Goal: Information Seeking & Learning: Learn about a topic

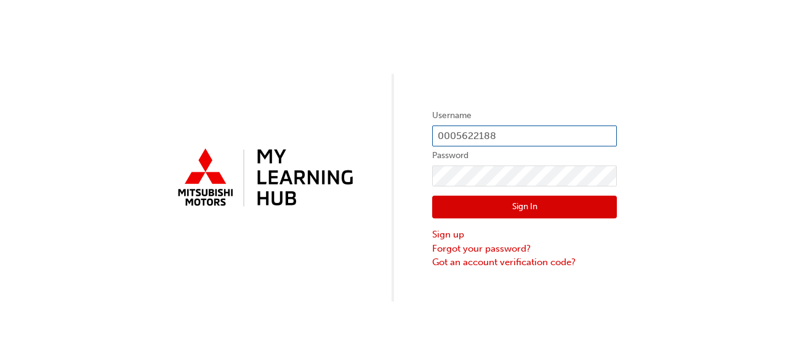
click at [502, 129] on input "0005622188" at bounding box center [524, 136] width 185 height 21
drag, startPoint x: 507, startPoint y: 135, endPoint x: 457, endPoint y: 138, distance: 49.9
click at [457, 138] on input "0005622188" at bounding box center [524, 136] width 185 height 21
paste input "911696"
type input "0005911696"
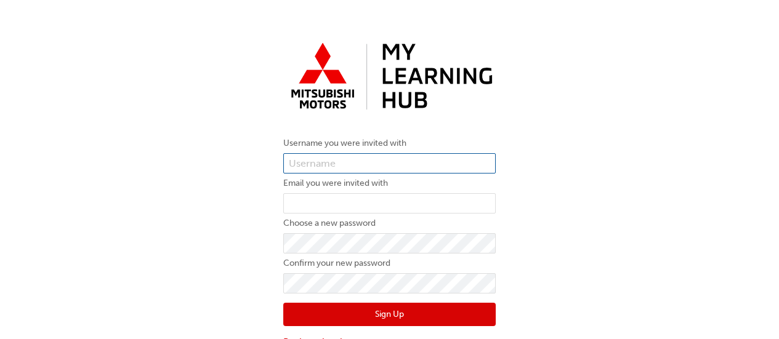
click at [346, 164] on input "text" at bounding box center [389, 163] width 212 height 21
paste input "5911696"
type input "0005911696"
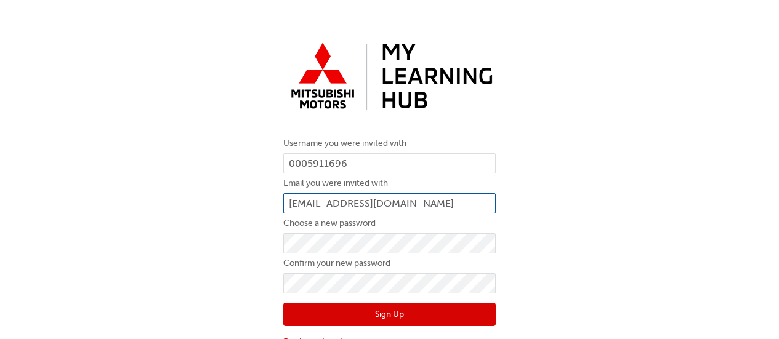
type input "[EMAIL_ADDRESS][DOMAIN_NAME]"
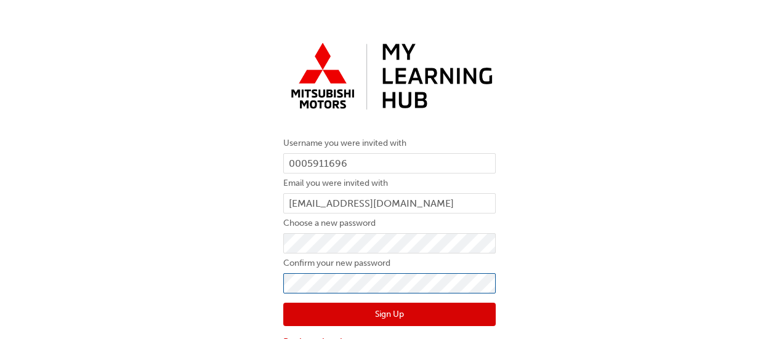
click at [283, 303] on button "Sign Up" at bounding box center [389, 314] width 212 height 23
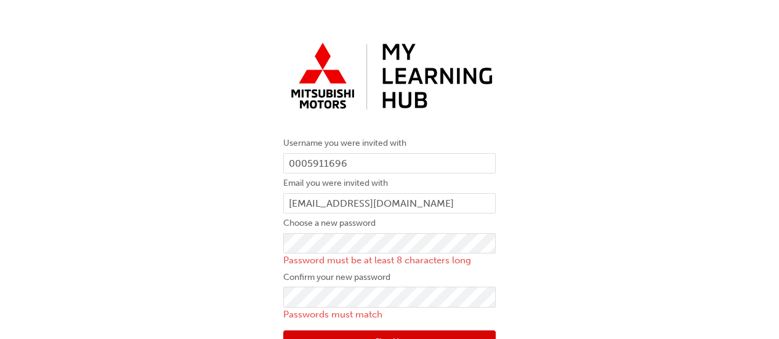
click at [596, 238] on div "Username you were invited with 0005911696 Email you were invited with [PERSON_N…" at bounding box center [389, 207] width 779 height 358
click at [226, 251] on div "Username you were invited with 0005911696 Email you were invited with dexter@no…" at bounding box center [389, 207] width 779 height 358
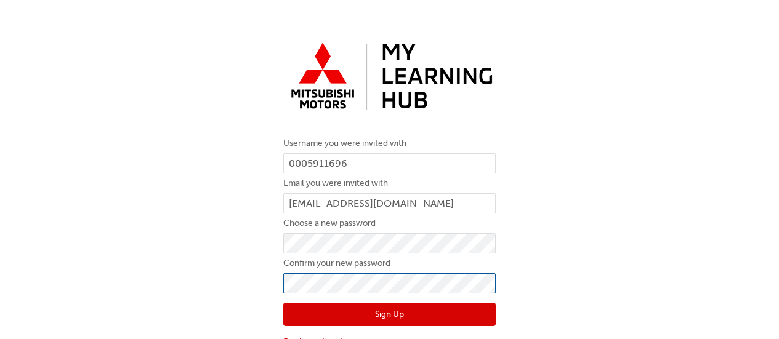
click button "Sign Up" at bounding box center [389, 314] width 212 height 23
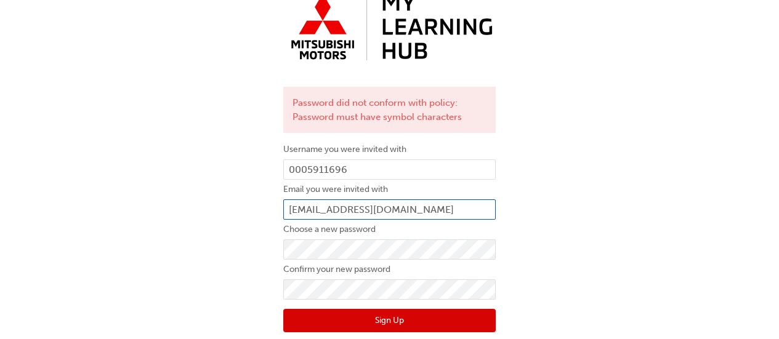
scroll to position [74, 0]
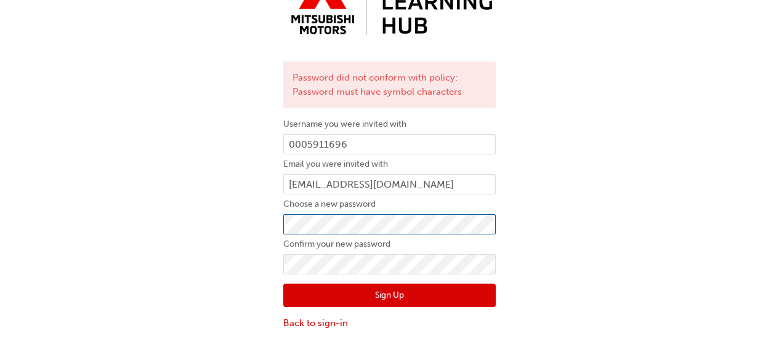
click at [212, 222] on div "Password did not conform with policy: Password must have symbol characters User…" at bounding box center [389, 146] width 779 height 386
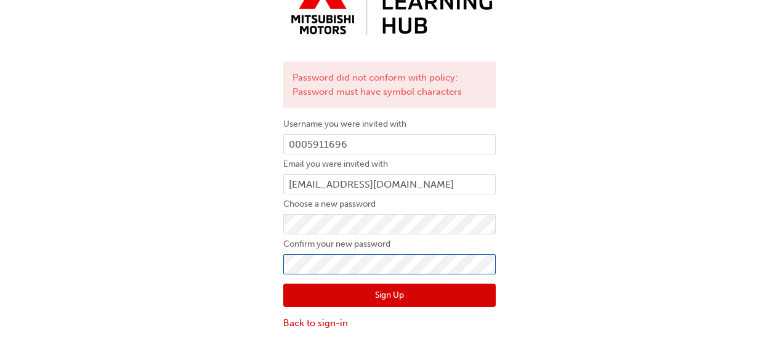
click button "Sign Up" at bounding box center [389, 295] width 212 height 23
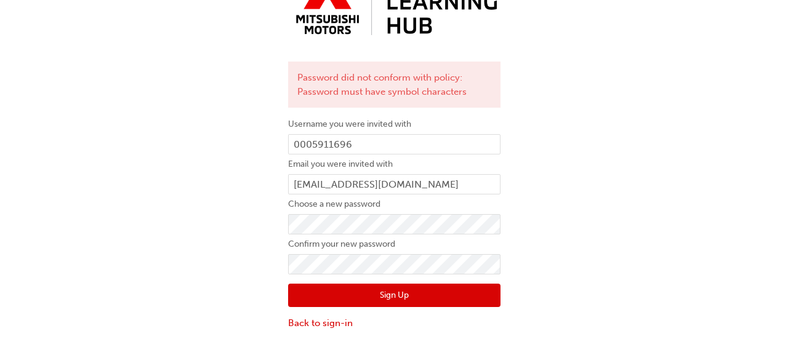
scroll to position [0, 0]
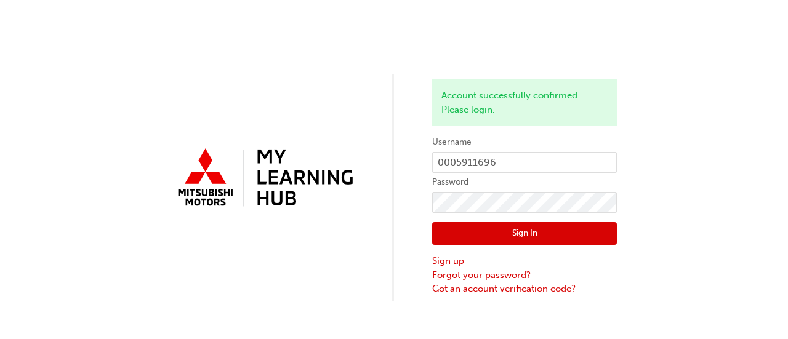
click at [732, 210] on div "Account successfully confirmed. Please login. Username 0005911696 Password Sign…" at bounding box center [394, 151] width 788 height 302
click at [521, 241] on button "Sign In" at bounding box center [524, 233] width 185 height 23
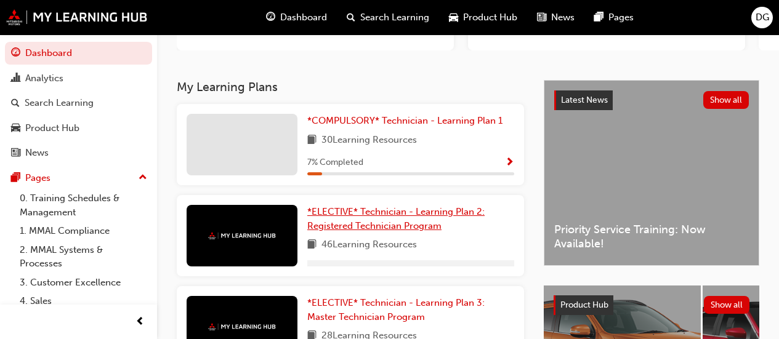
scroll to position [185, 0]
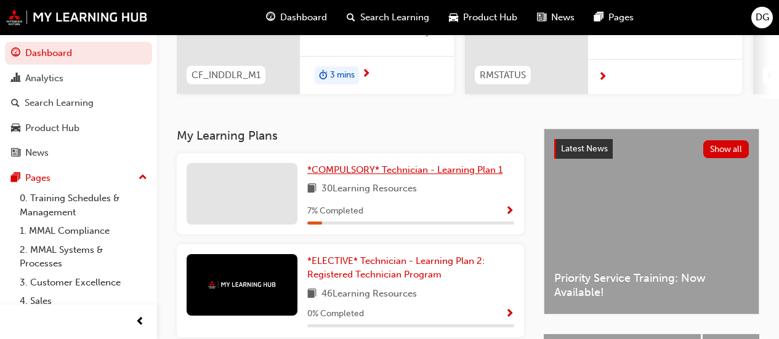
click at [445, 171] on span "*COMPULSORY* Technician - Learning Plan 1" at bounding box center [404, 169] width 195 height 11
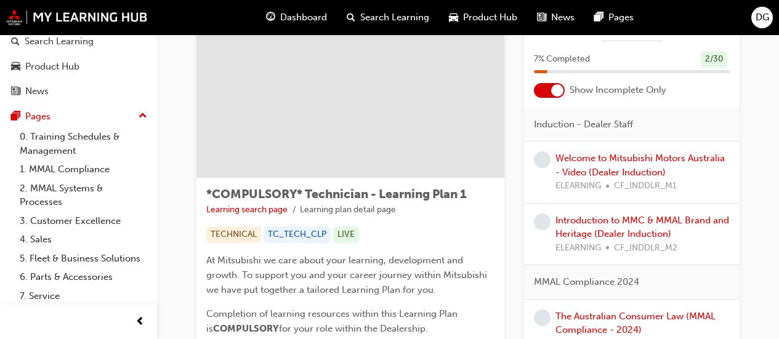
scroll to position [62, 0]
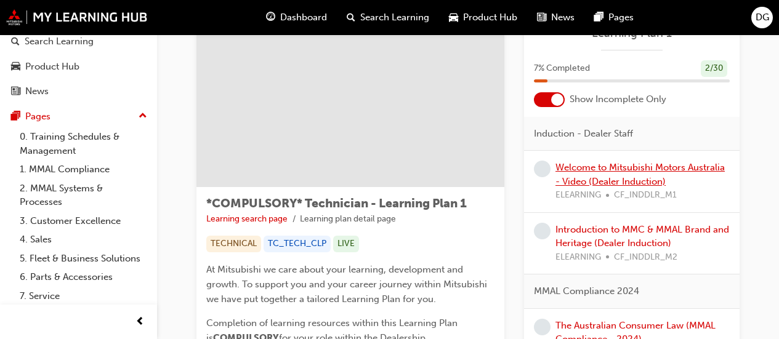
click at [603, 164] on link "Welcome to Mitsubishi Motors Australia - Video (Dealer Induction)" at bounding box center [639, 174] width 169 height 25
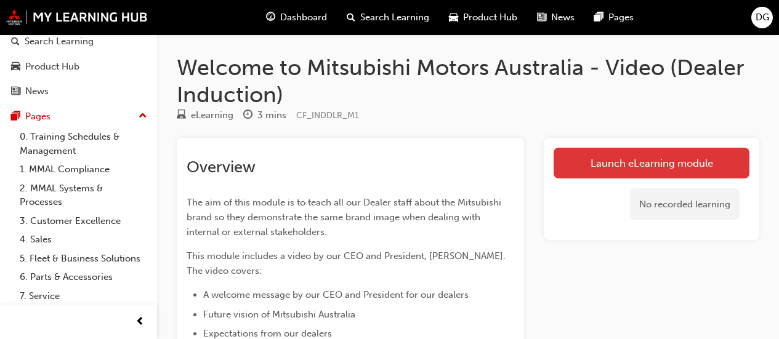
click at [624, 158] on link "Launch eLearning module" at bounding box center [651, 163] width 196 height 31
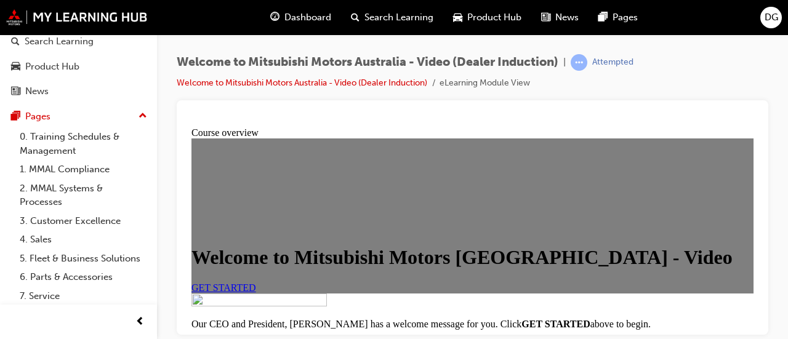
scroll to position [123, 0]
click at [256, 282] on link "GET STARTED" at bounding box center [223, 287] width 65 height 10
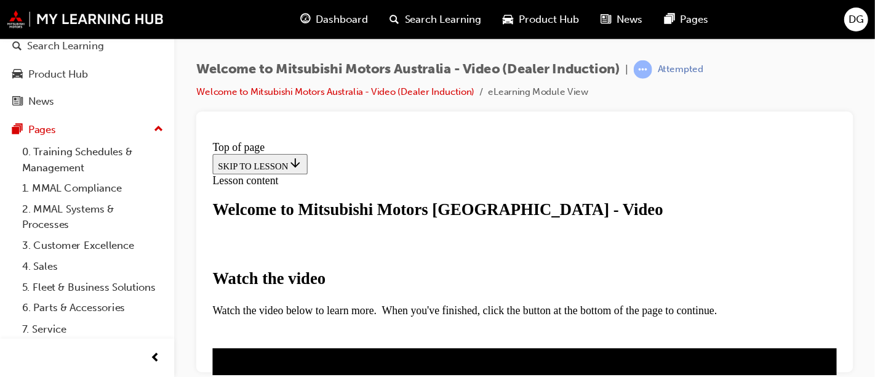
scroll to position [246, 0]
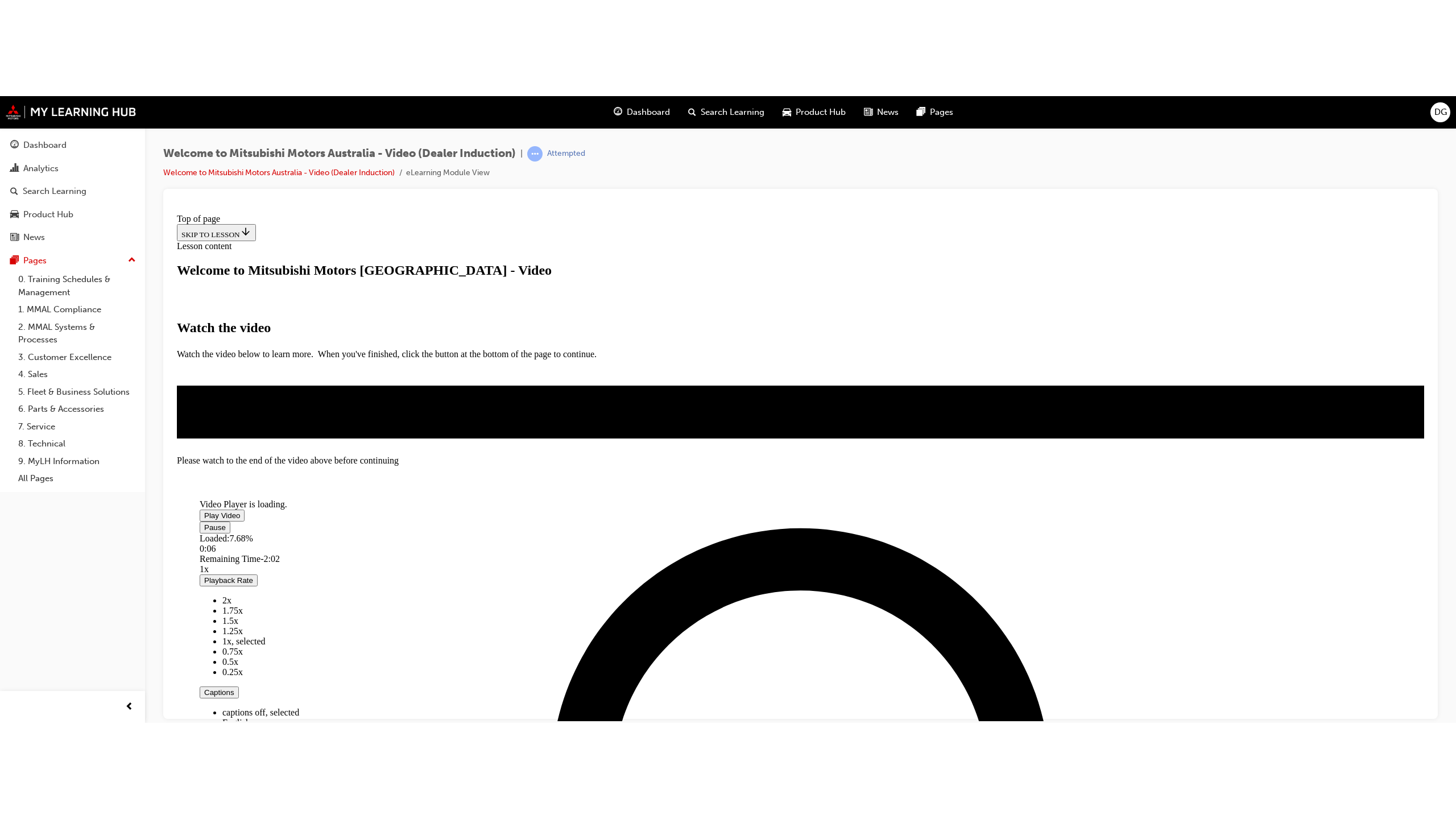
scroll to position [114, 0]
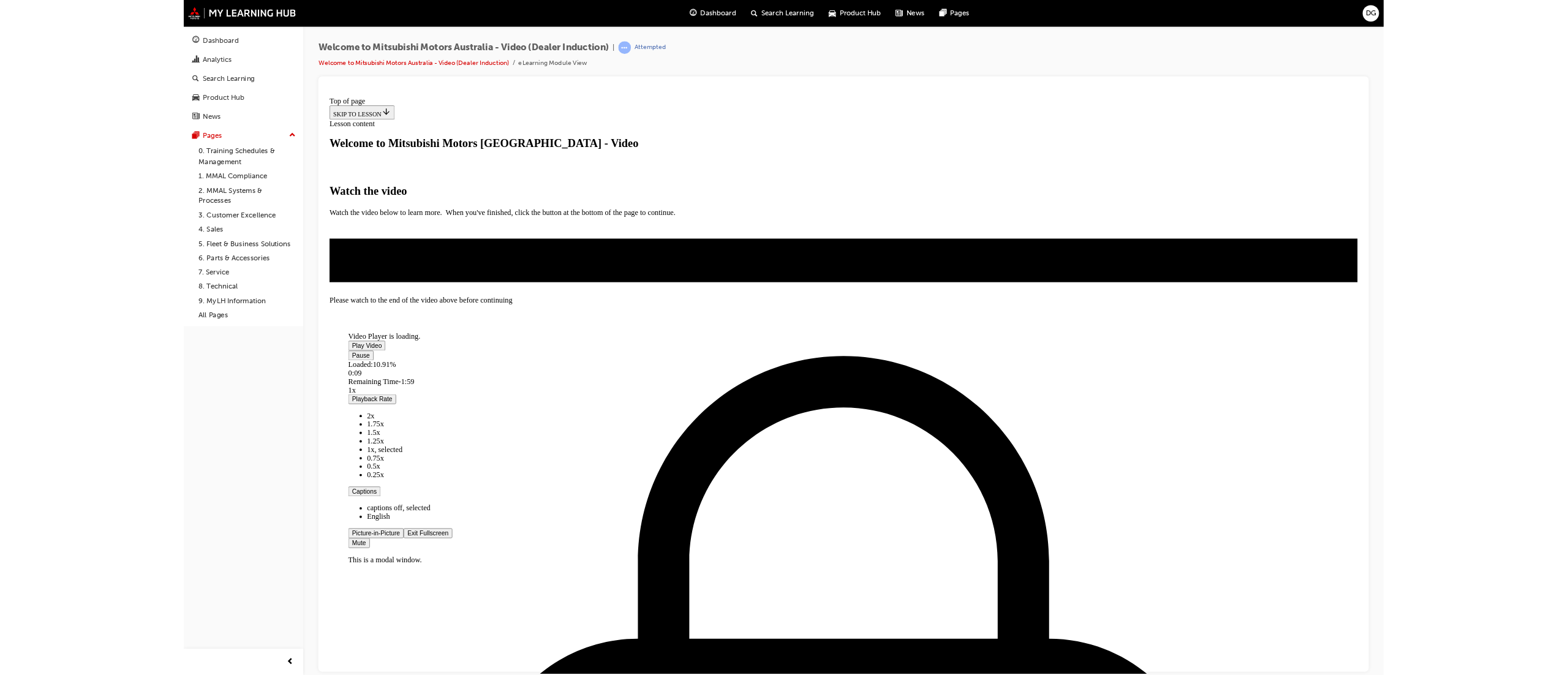
scroll to position [0, 0]
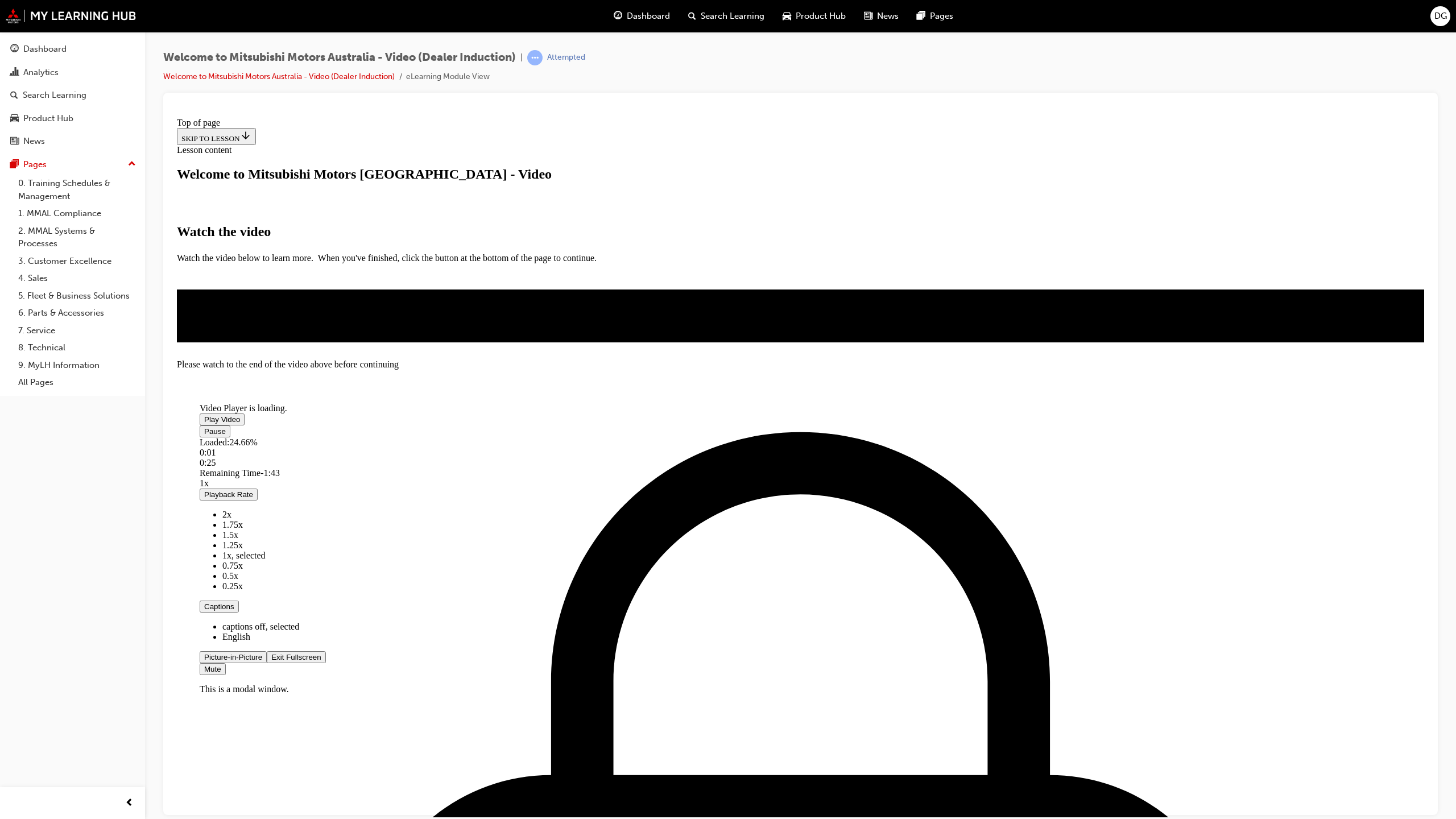
click at [230, 313] on div "Loaded : 24.66% 0:01 0:25" at bounding box center [564, 452] width 728 height 31
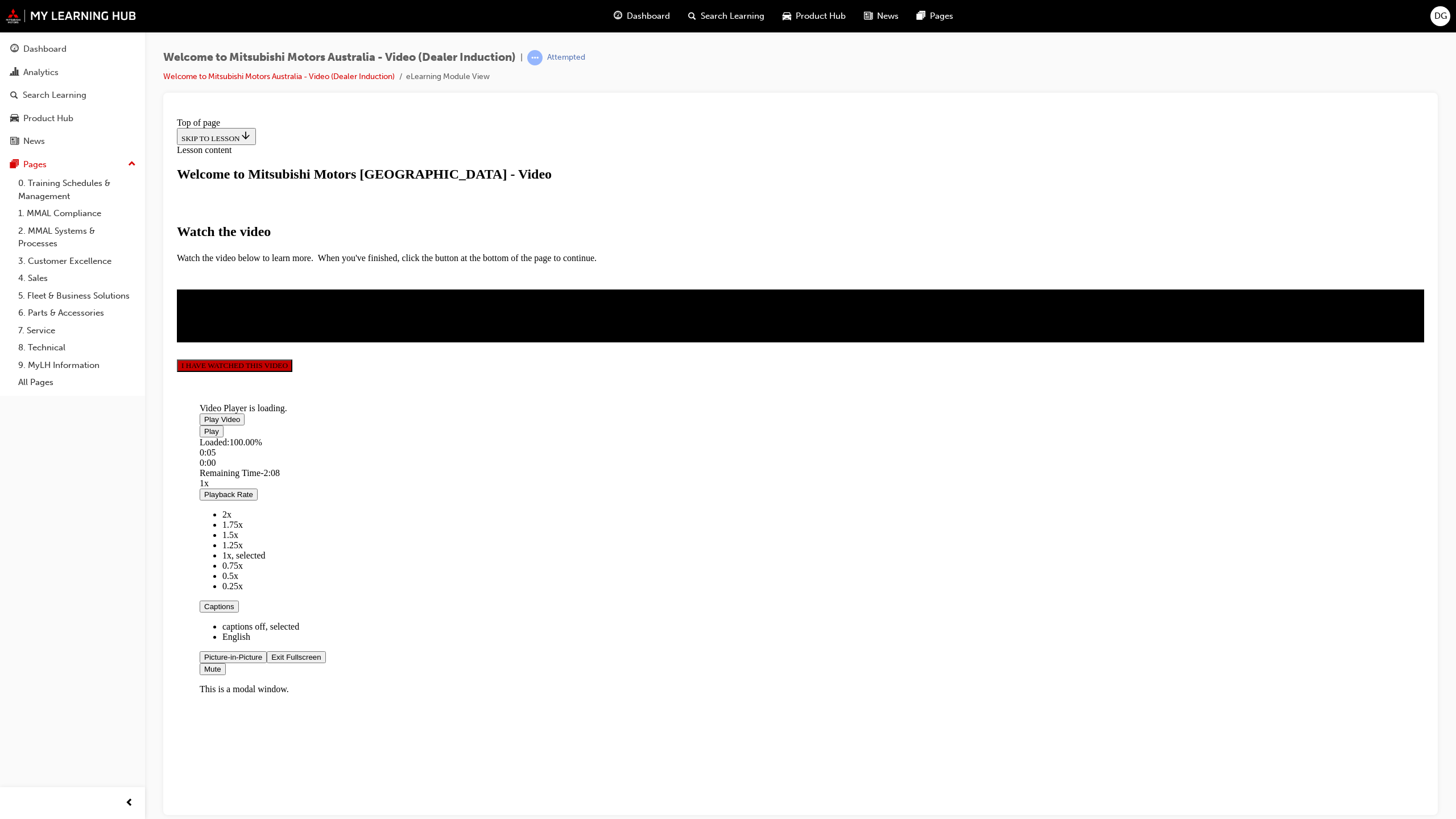
click at [272, 313] on span "Video player" at bounding box center [272, 656] width 0 height 8
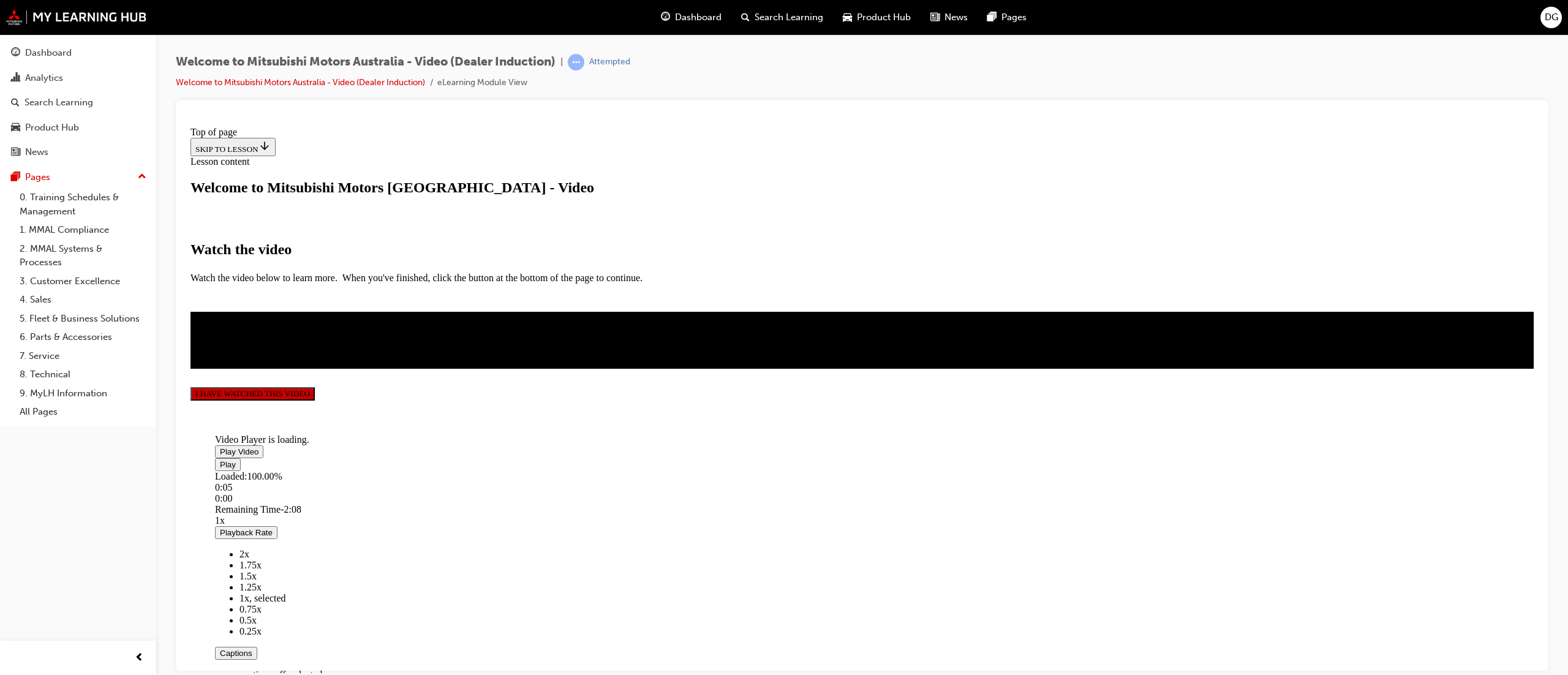
scroll to position [170, 0]
click at [314, 338] on button "I HAVE WATCHED THIS VIDEO" at bounding box center [252, 393] width 124 height 14
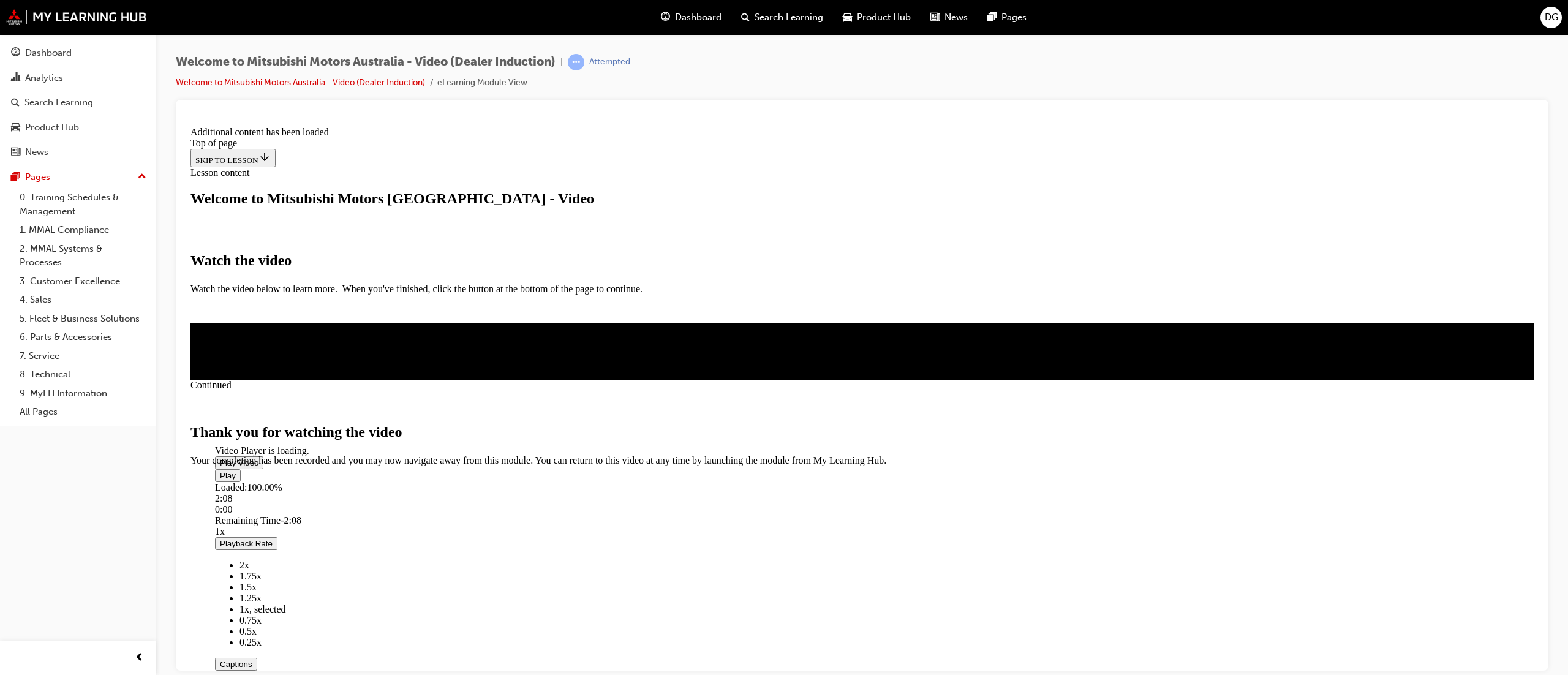
scroll to position [272, 0]
click at [266, 338] on span "CLOSE MODULE" at bounding box center [228, 518] width 76 height 10
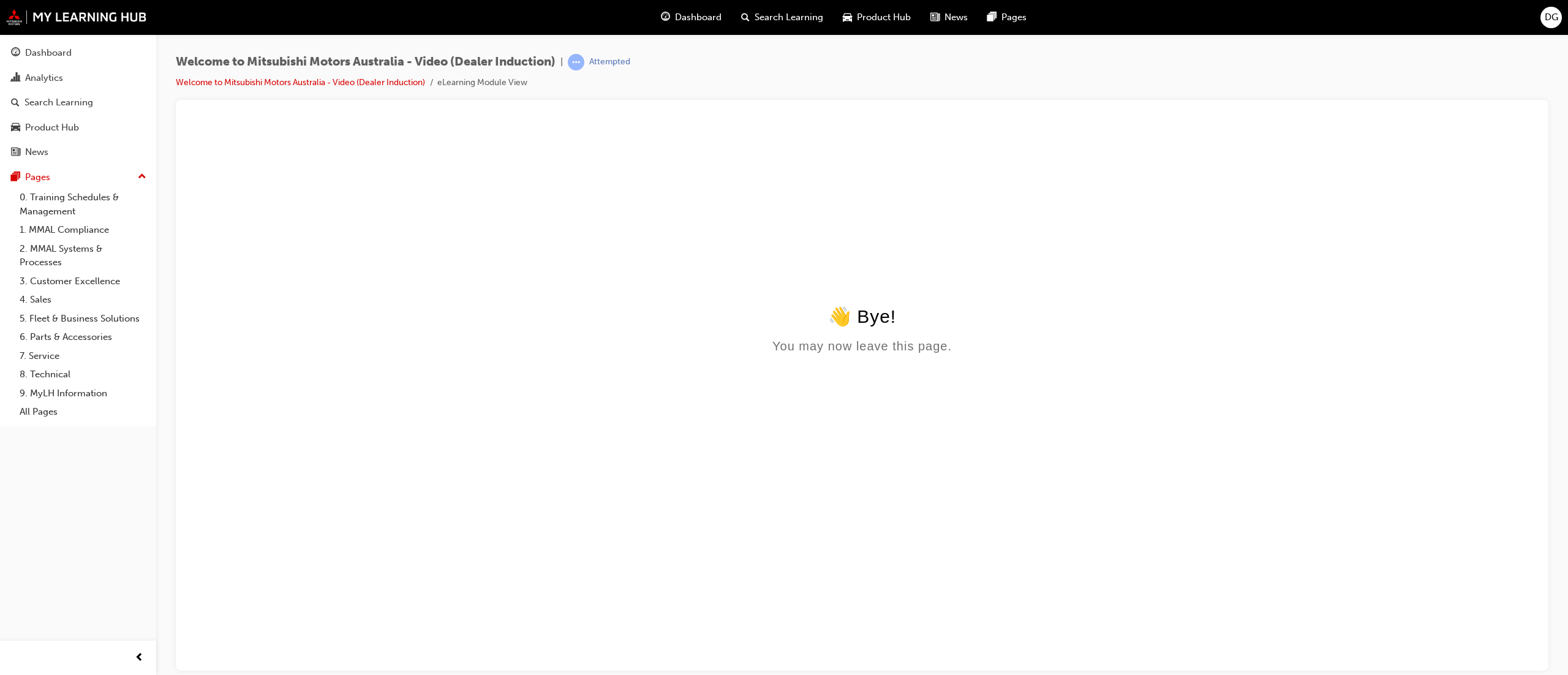
scroll to position [0, 0]
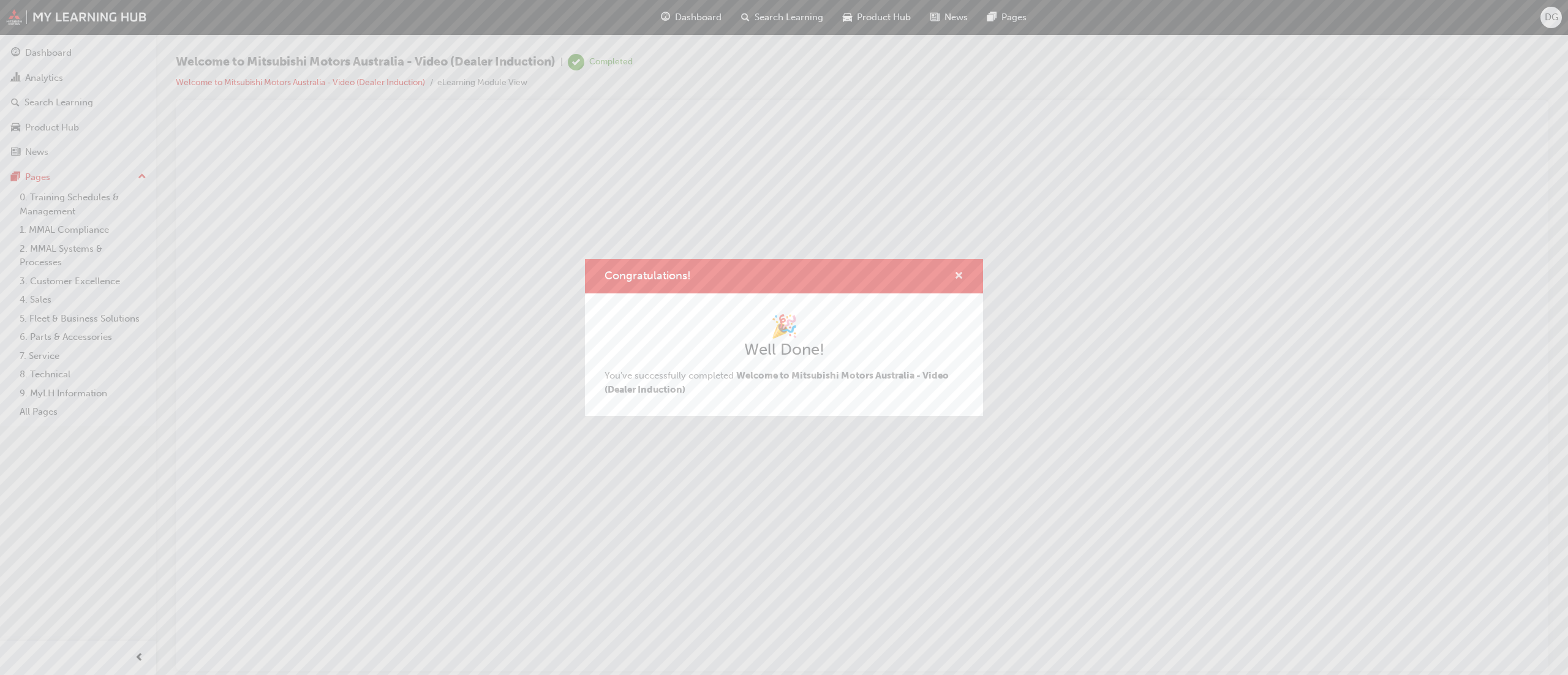
click at [783, 277] on span "cross-icon" at bounding box center [958, 277] width 9 height 11
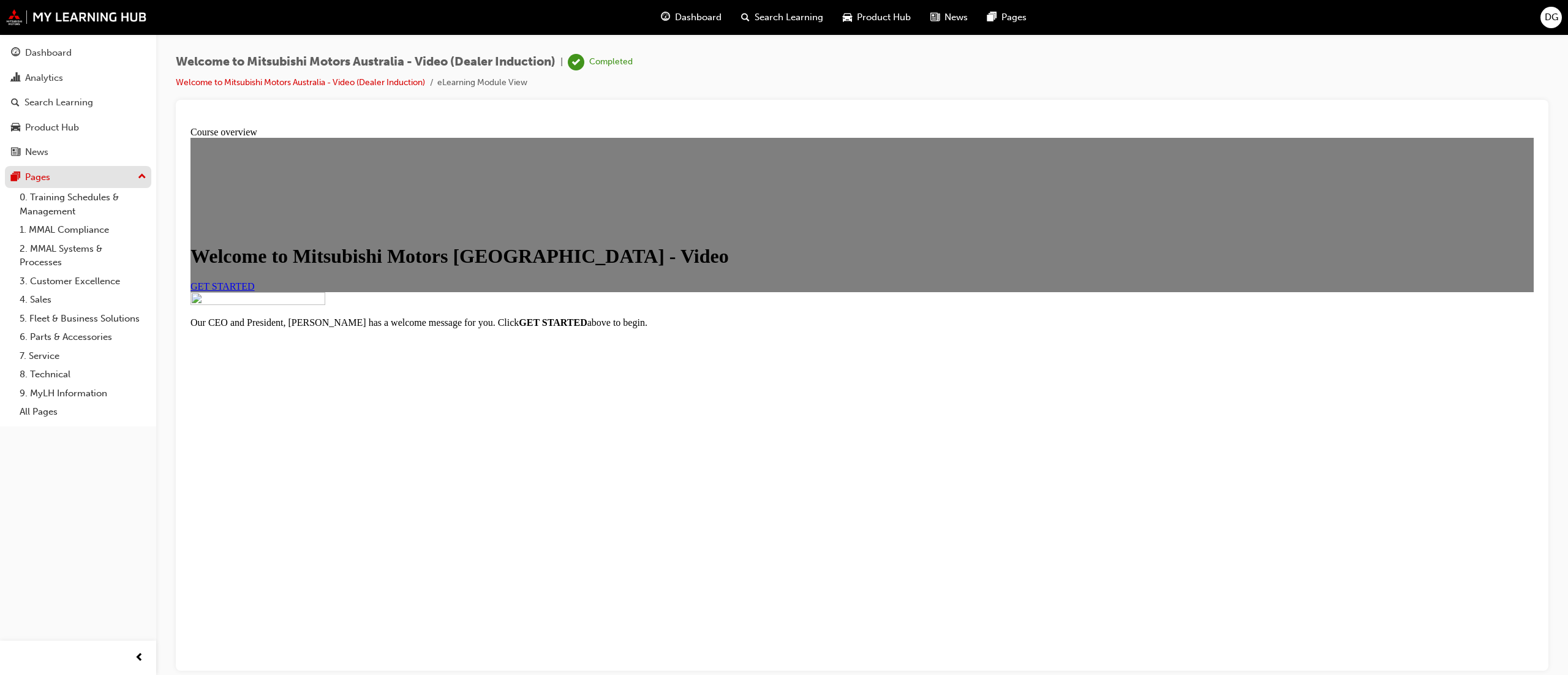
click at [49, 174] on div "Pages" at bounding box center [37, 177] width 25 height 14
click at [373, 86] on link "Welcome to Mitsubishi Motors Australia - Video (Dealer Induction)" at bounding box center [300, 83] width 250 height 10
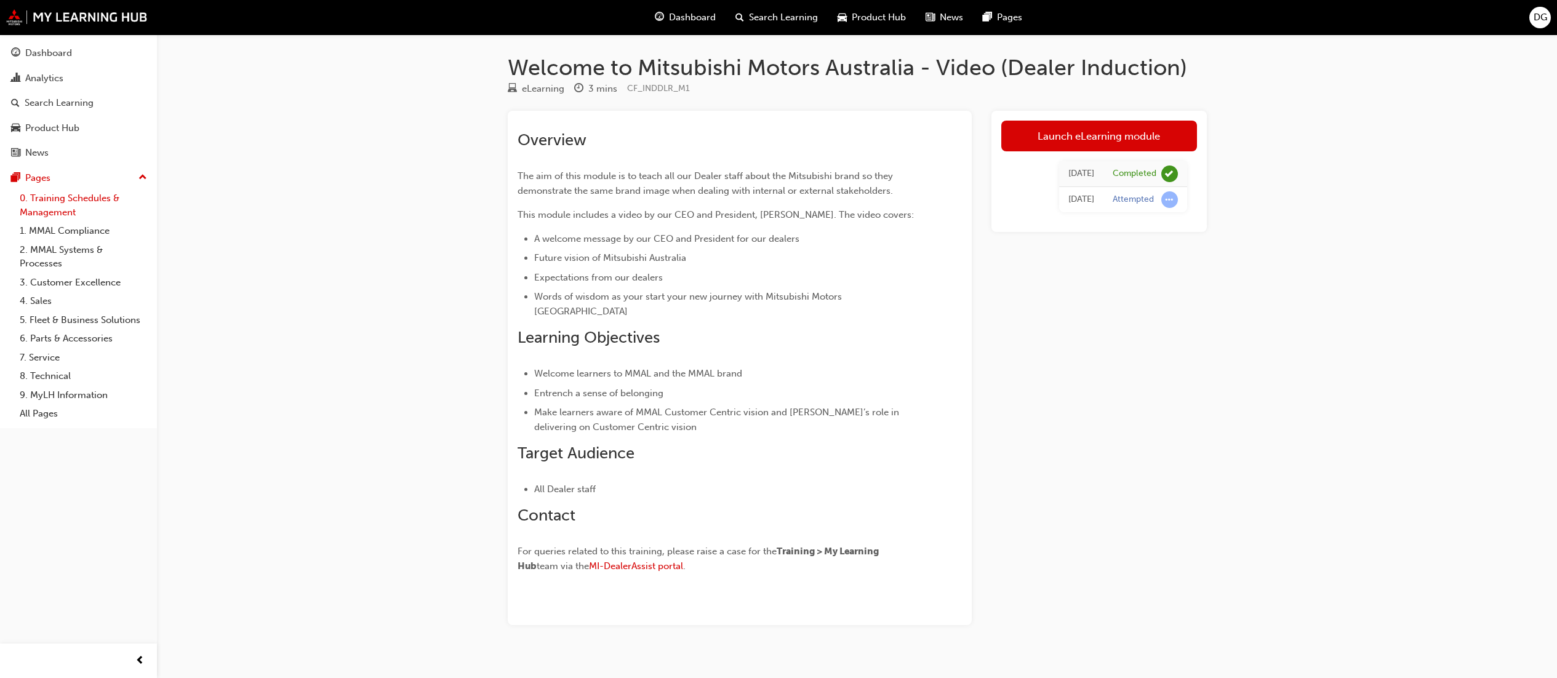
click at [62, 208] on link "0. Training Schedules & Management" at bounding box center [83, 205] width 137 height 33
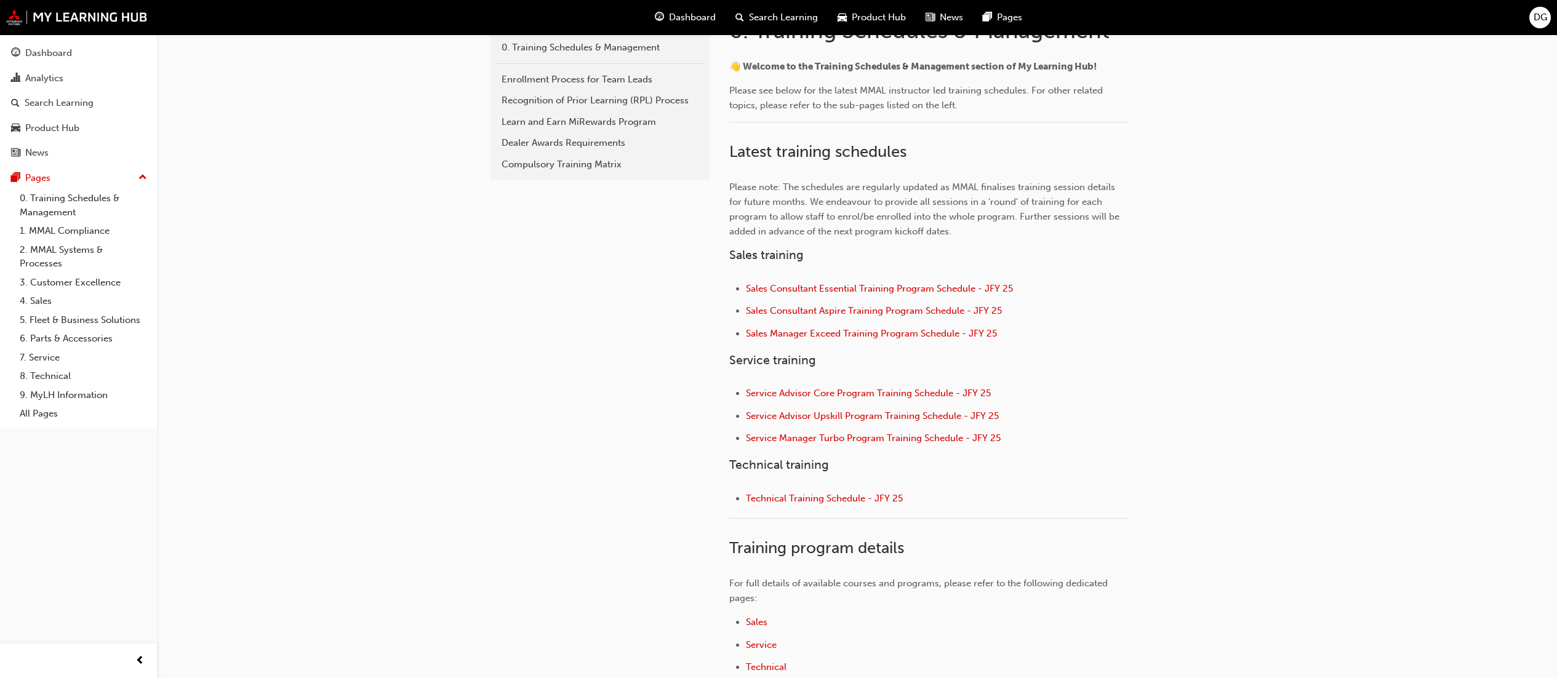
scroll to position [428, 0]
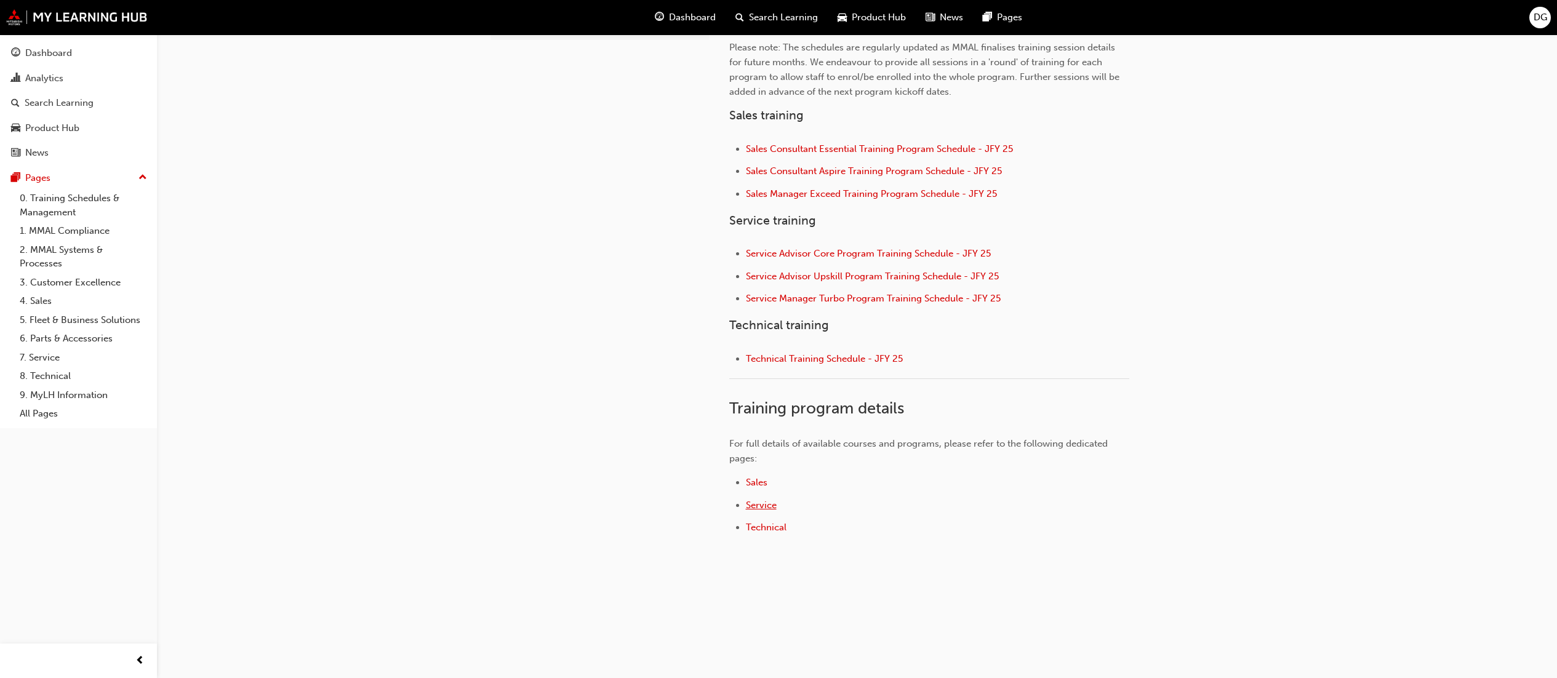
click at [766, 339] on span "Service" at bounding box center [761, 505] width 31 height 11
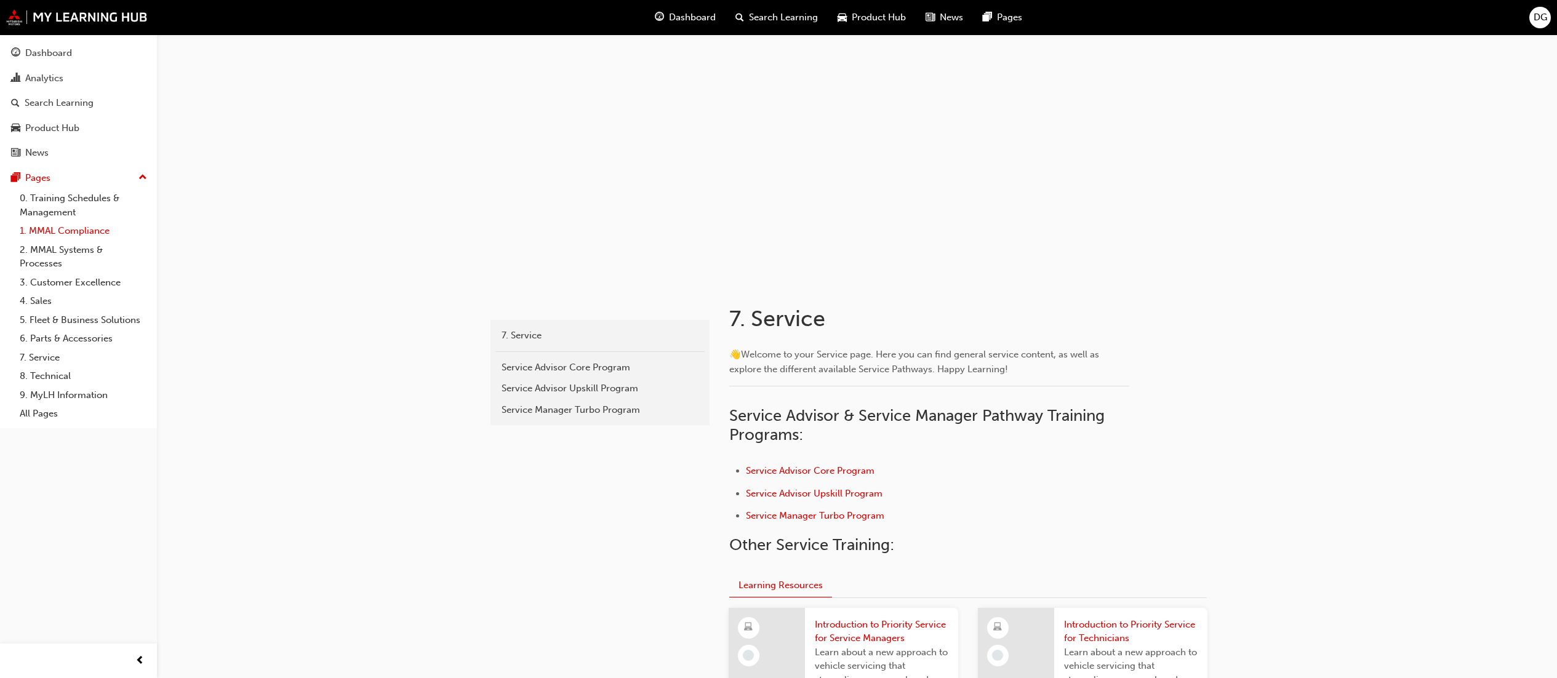
click at [32, 225] on link "1. MMAL Compliance" at bounding box center [83, 231] width 137 height 19
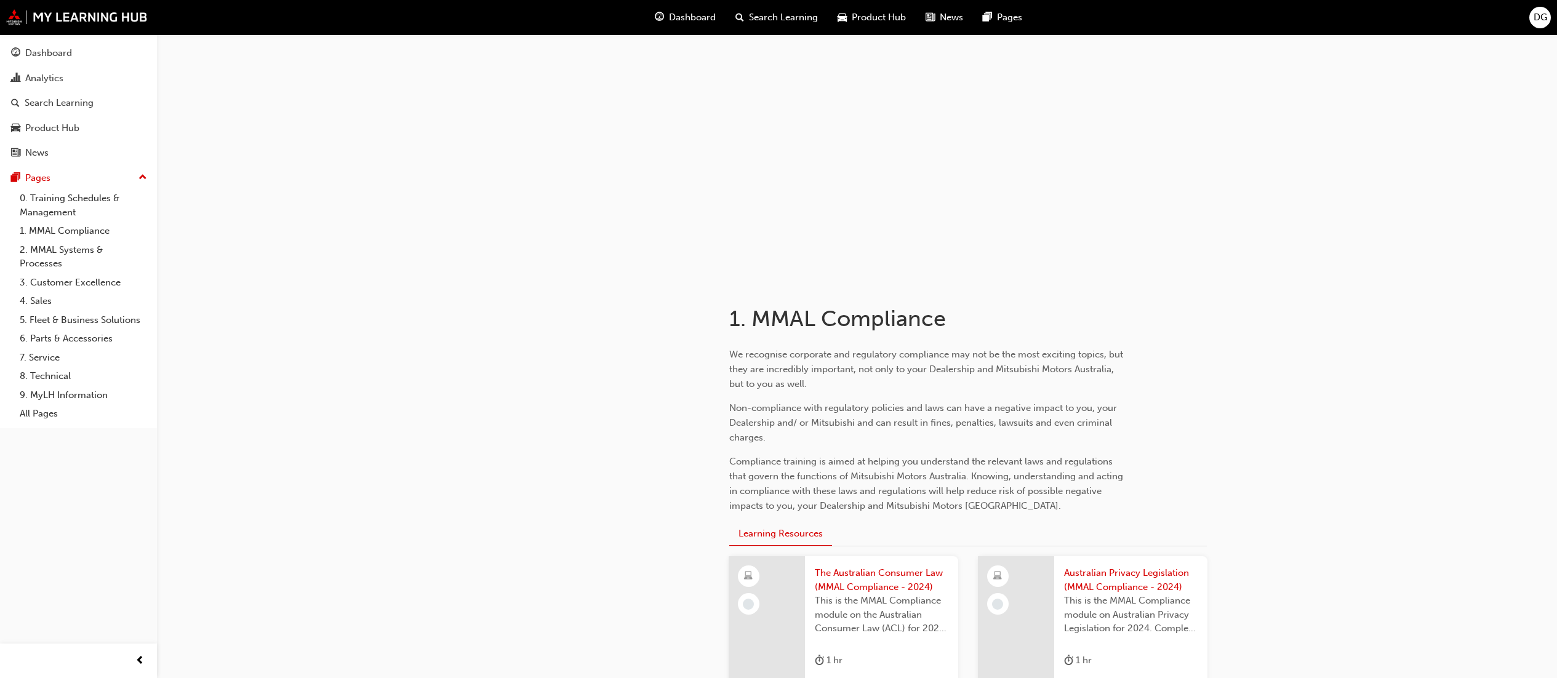
click at [687, 11] on span "Dashboard" at bounding box center [692, 17] width 47 height 14
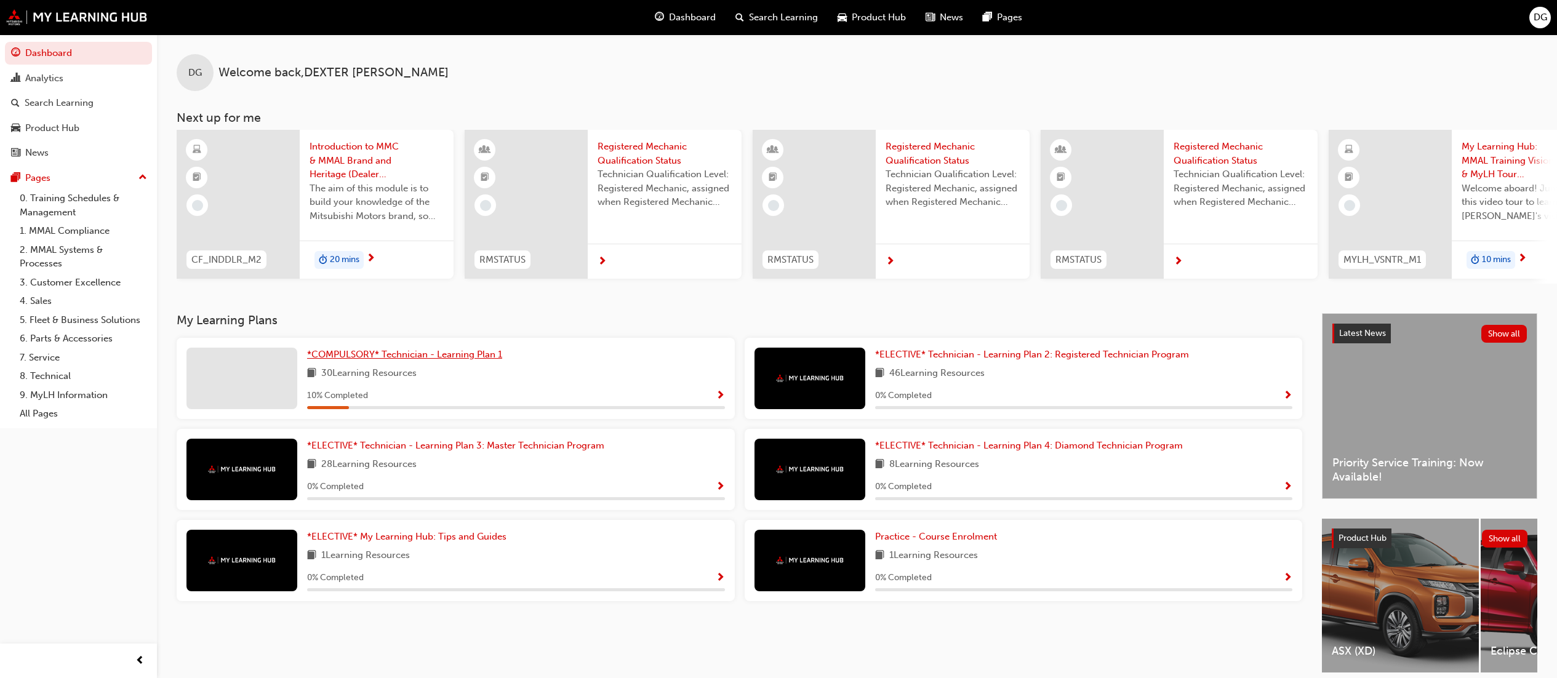
click at [478, 355] on span "*COMPULSORY* Technician - Learning Plan 1" at bounding box center [404, 354] width 195 height 11
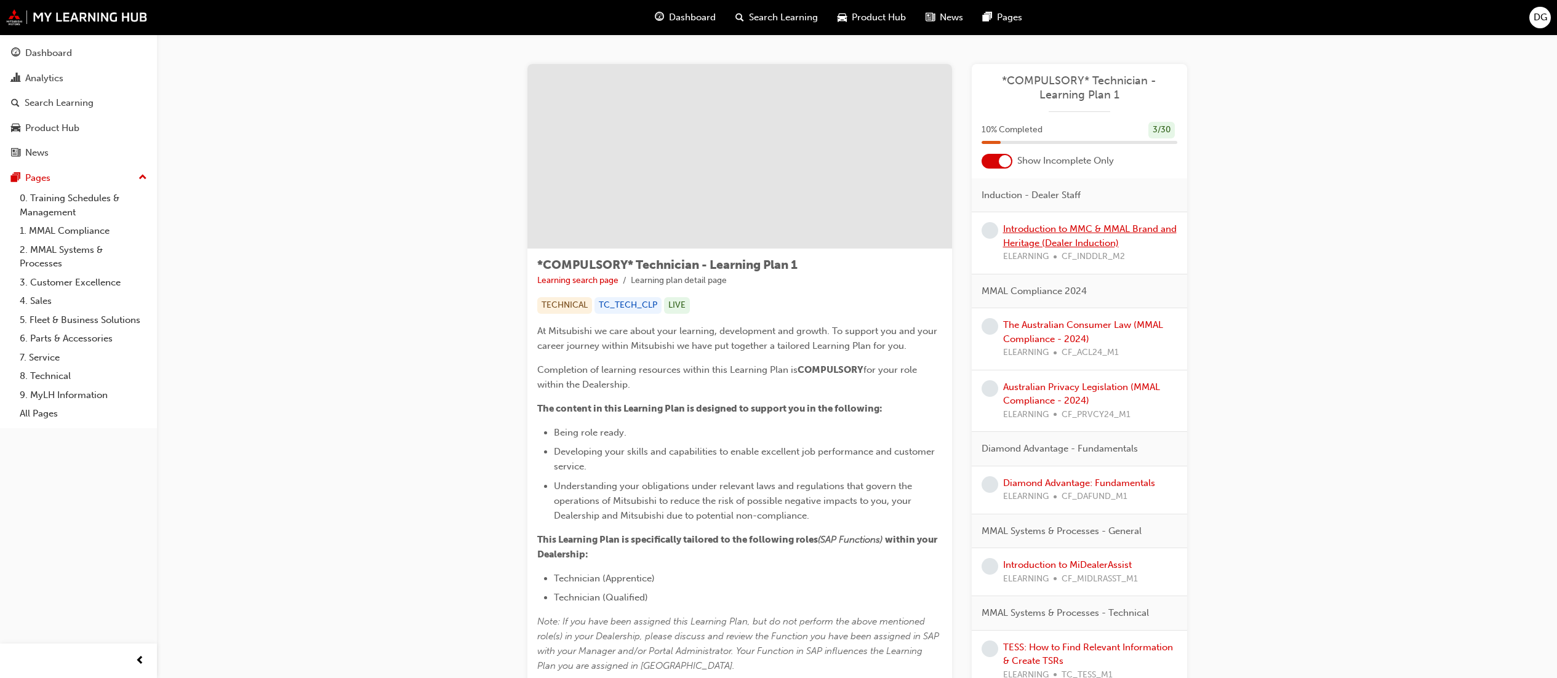
drag, startPoint x: 1120, startPoint y: 222, endPoint x: 1093, endPoint y: 229, distance: 28.5
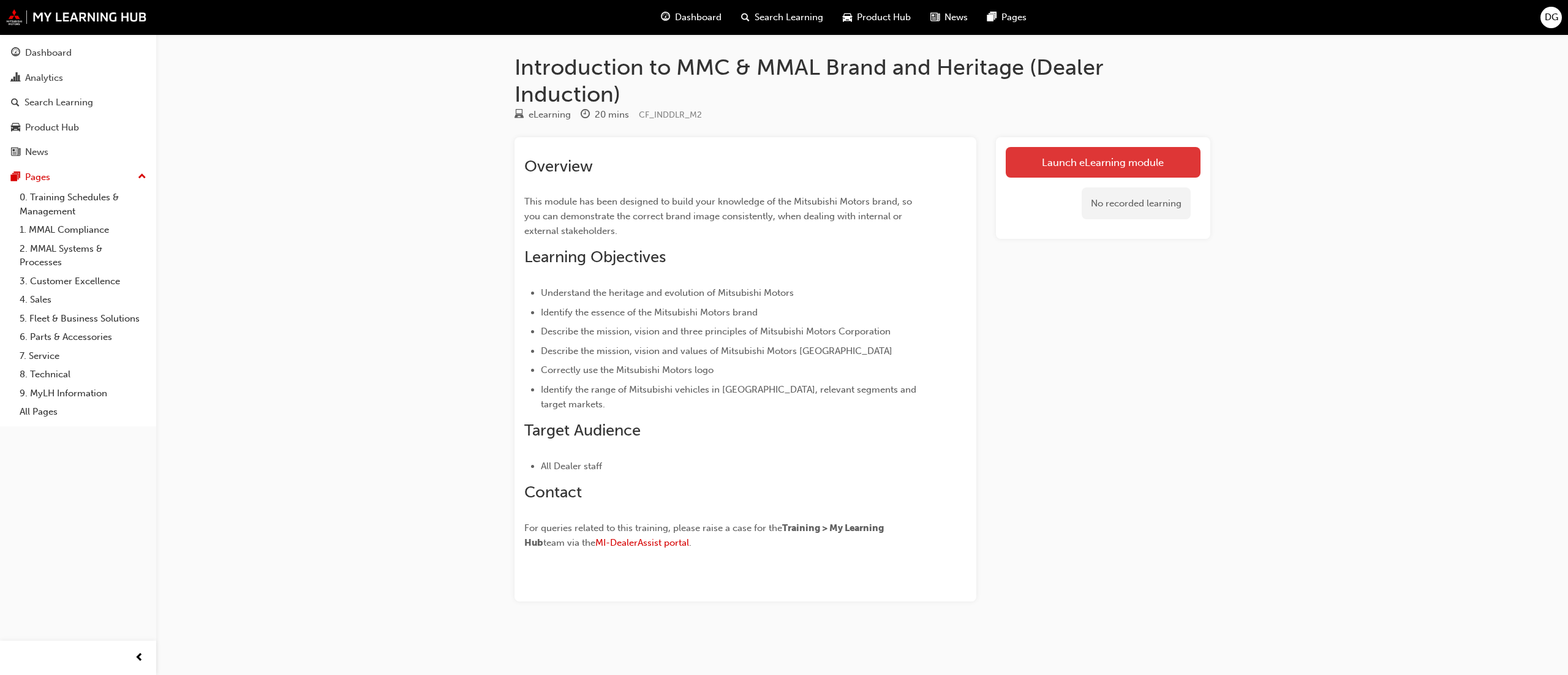
click at [1063, 160] on link "Launch eLearning module" at bounding box center [1103, 162] width 195 height 31
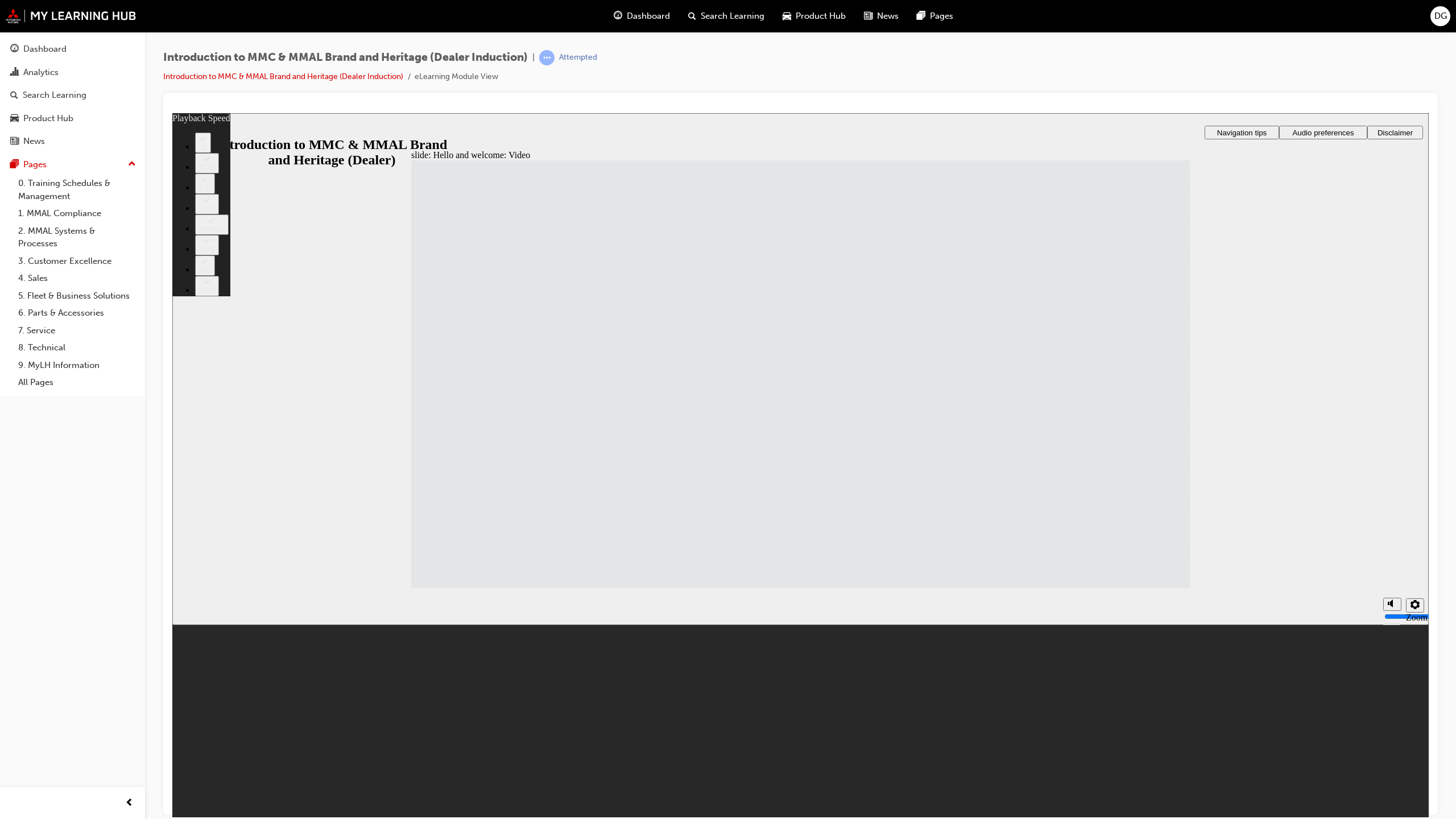
type input "33"
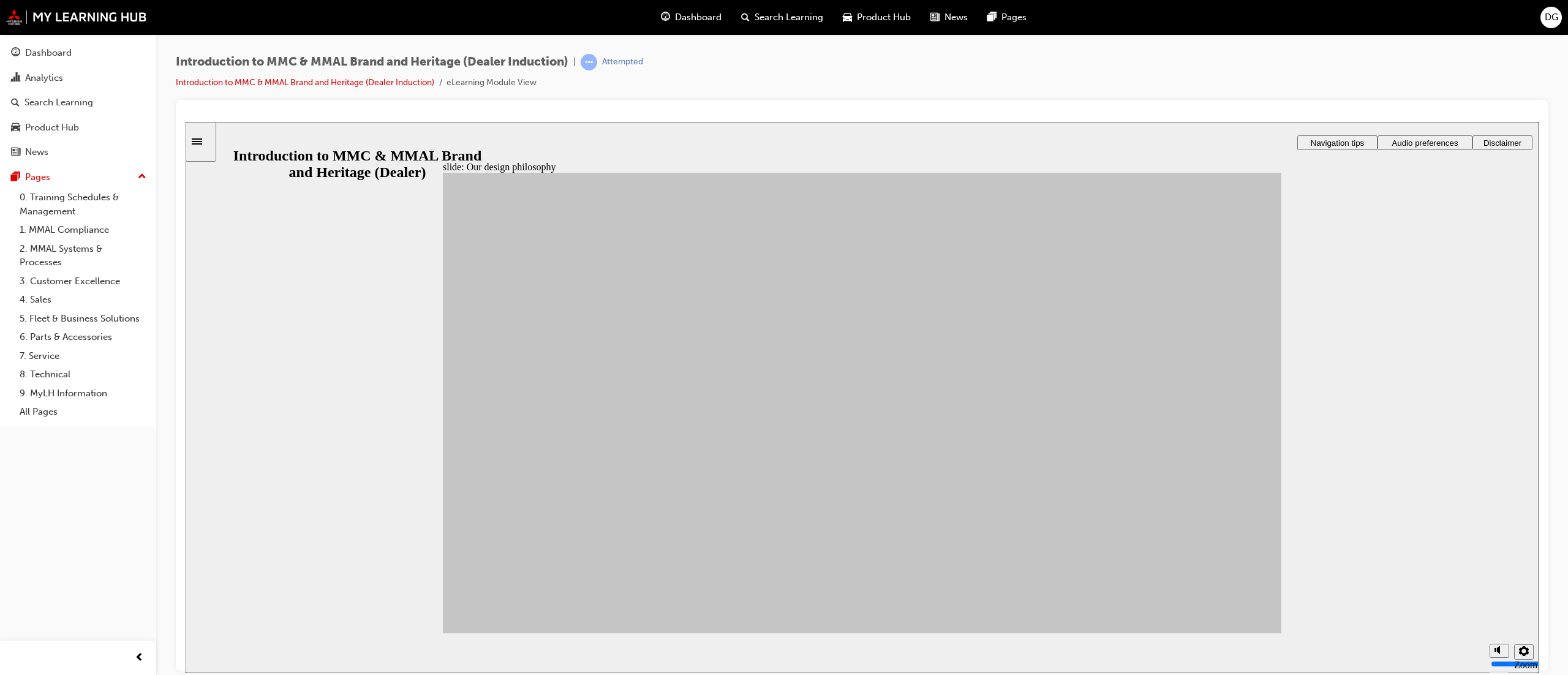
drag, startPoint x: 538, startPoint y: 472, endPoint x: 562, endPoint y: 479, distance: 25.0
drag, startPoint x: 653, startPoint y: 393, endPoint x: 1090, endPoint y: 347, distance: 439.4
drag, startPoint x: 651, startPoint y: 399, endPoint x: 949, endPoint y: 348, distance: 302.3
drag, startPoint x: 570, startPoint y: 418, endPoint x: 952, endPoint y: 570, distance: 411.1
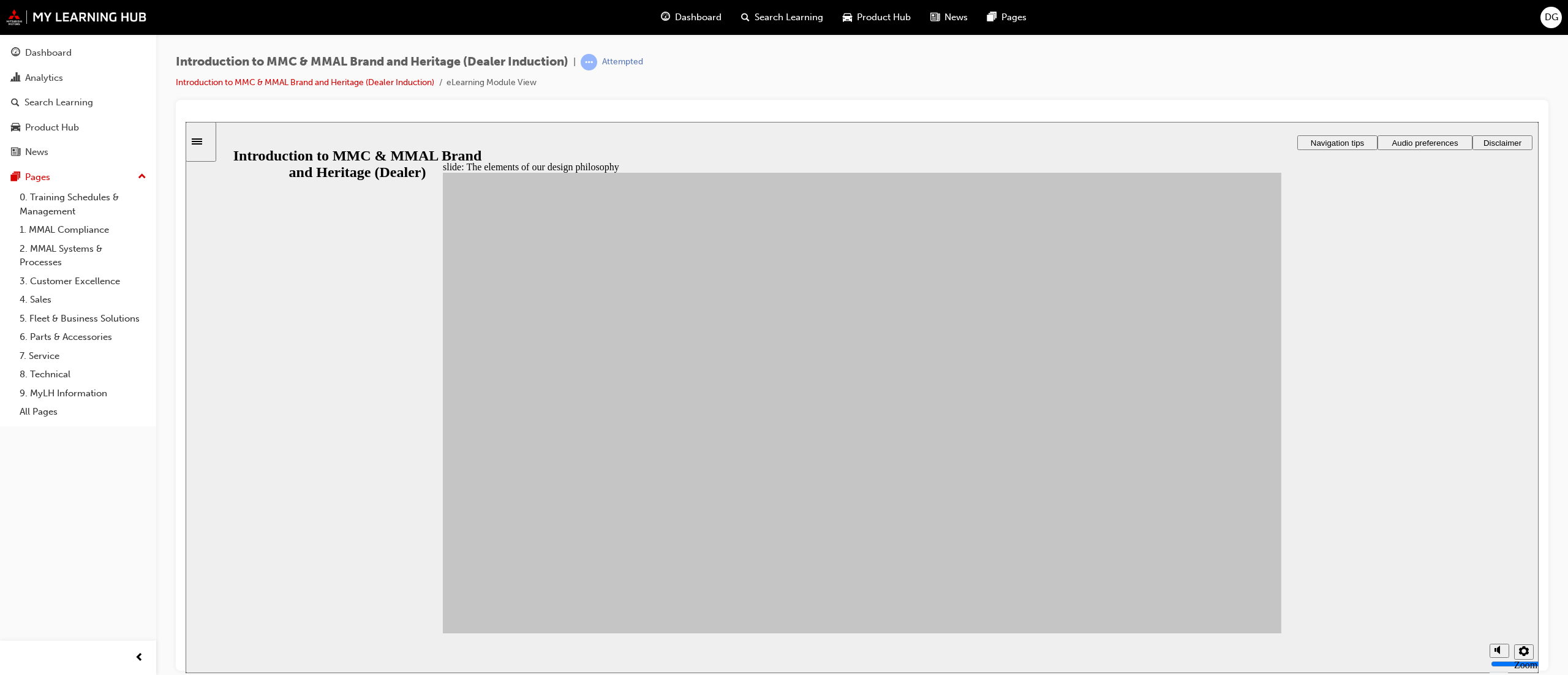
drag, startPoint x: 732, startPoint y: 535, endPoint x: 1085, endPoint y: 337, distance: 404.7
drag, startPoint x: 657, startPoint y: 492, endPoint x: 1103, endPoint y: 389, distance: 457.7
drag, startPoint x: 627, startPoint y: 543, endPoint x: 1105, endPoint y: 450, distance: 487.0
drag, startPoint x: 613, startPoint y: 546, endPoint x: 954, endPoint y: 413, distance: 366.0
drag, startPoint x: 524, startPoint y: 457, endPoint x: 943, endPoint y: 462, distance: 419.0
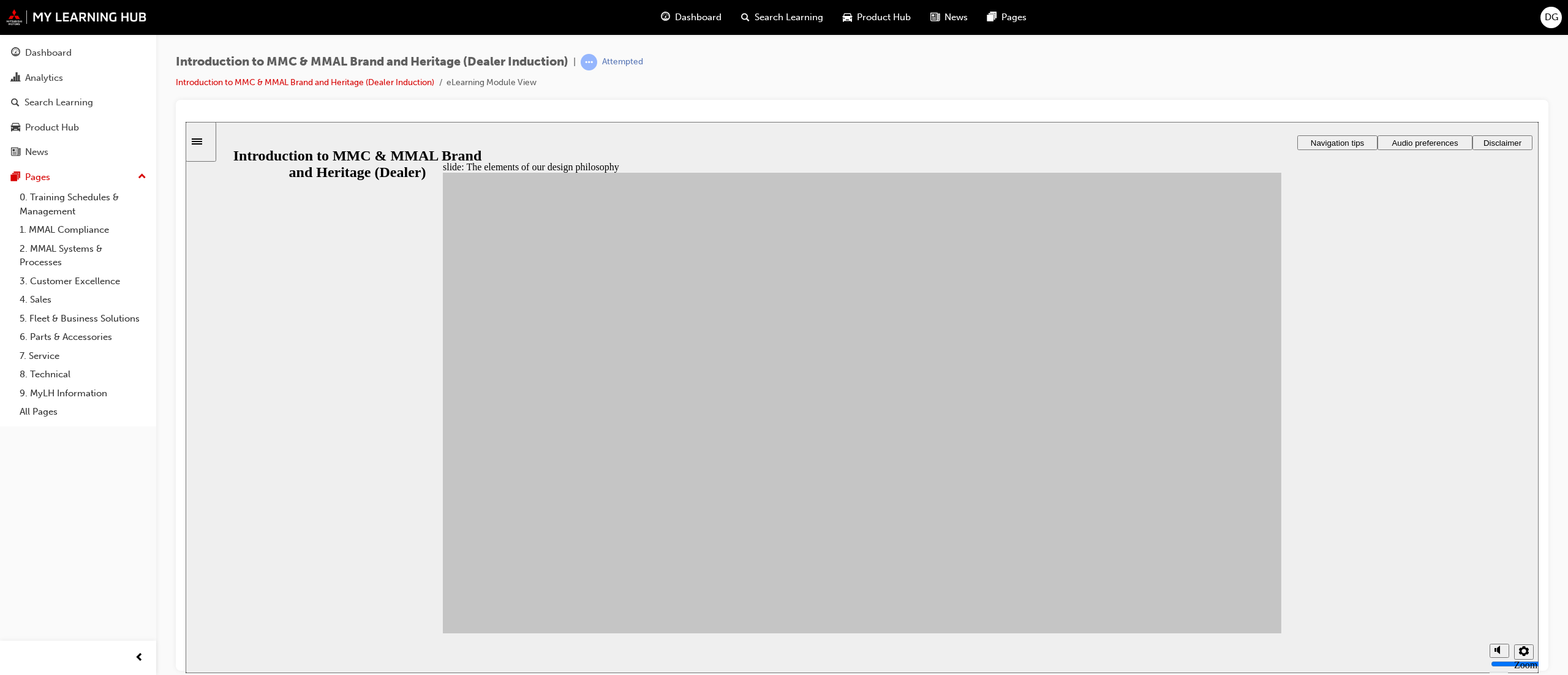
drag, startPoint x: 560, startPoint y: 405, endPoint x: 1095, endPoint y: 561, distance: 557.3
drag, startPoint x: 542, startPoint y: 518, endPoint x: 962, endPoint y: 478, distance: 421.9
drag, startPoint x: 785, startPoint y: 462, endPoint x: 958, endPoint y: 467, distance: 173.1
drag, startPoint x: 756, startPoint y: 402, endPoint x: 1075, endPoint y: 506, distance: 335.5
drag, startPoint x: 626, startPoint y: 447, endPoint x: 950, endPoint y: 470, distance: 324.8
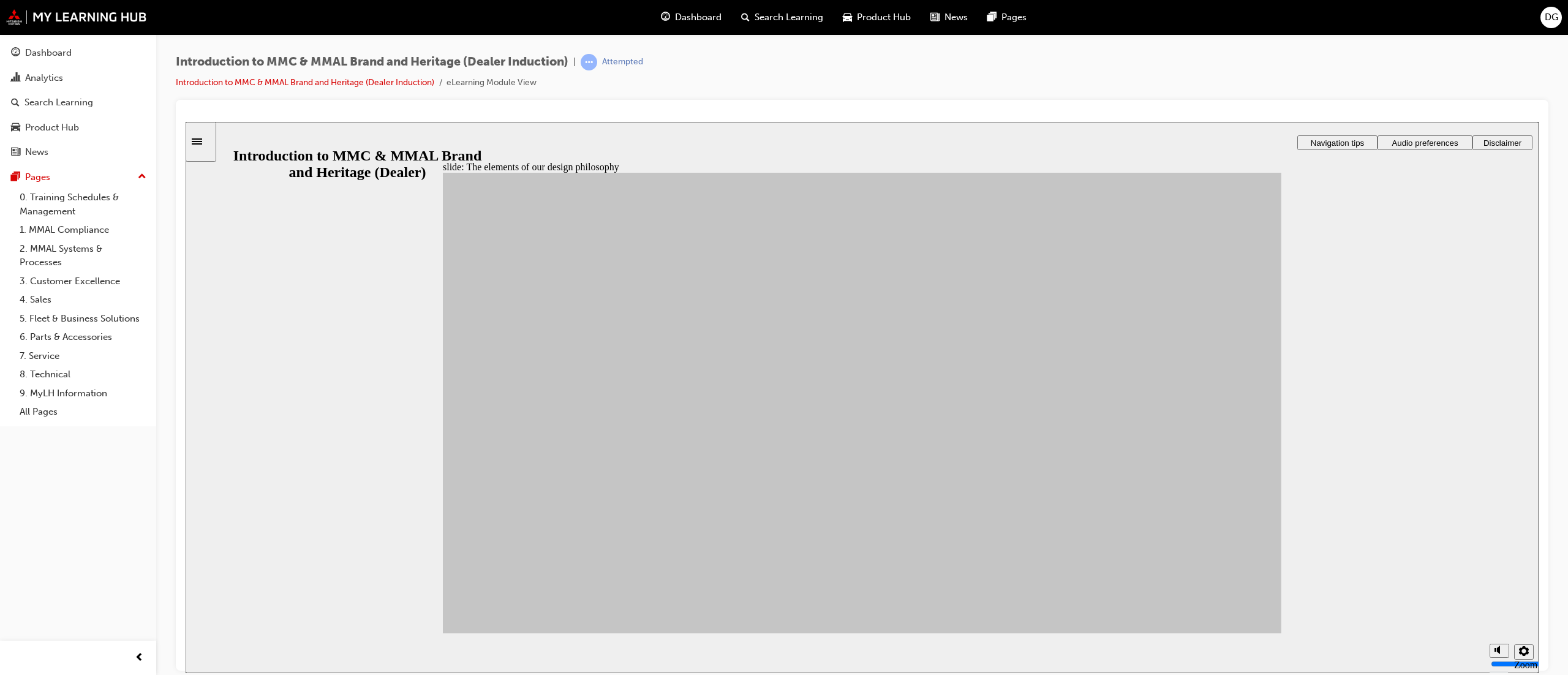
drag, startPoint x: 553, startPoint y: 522, endPoint x: 1107, endPoint y: 505, distance: 554.3
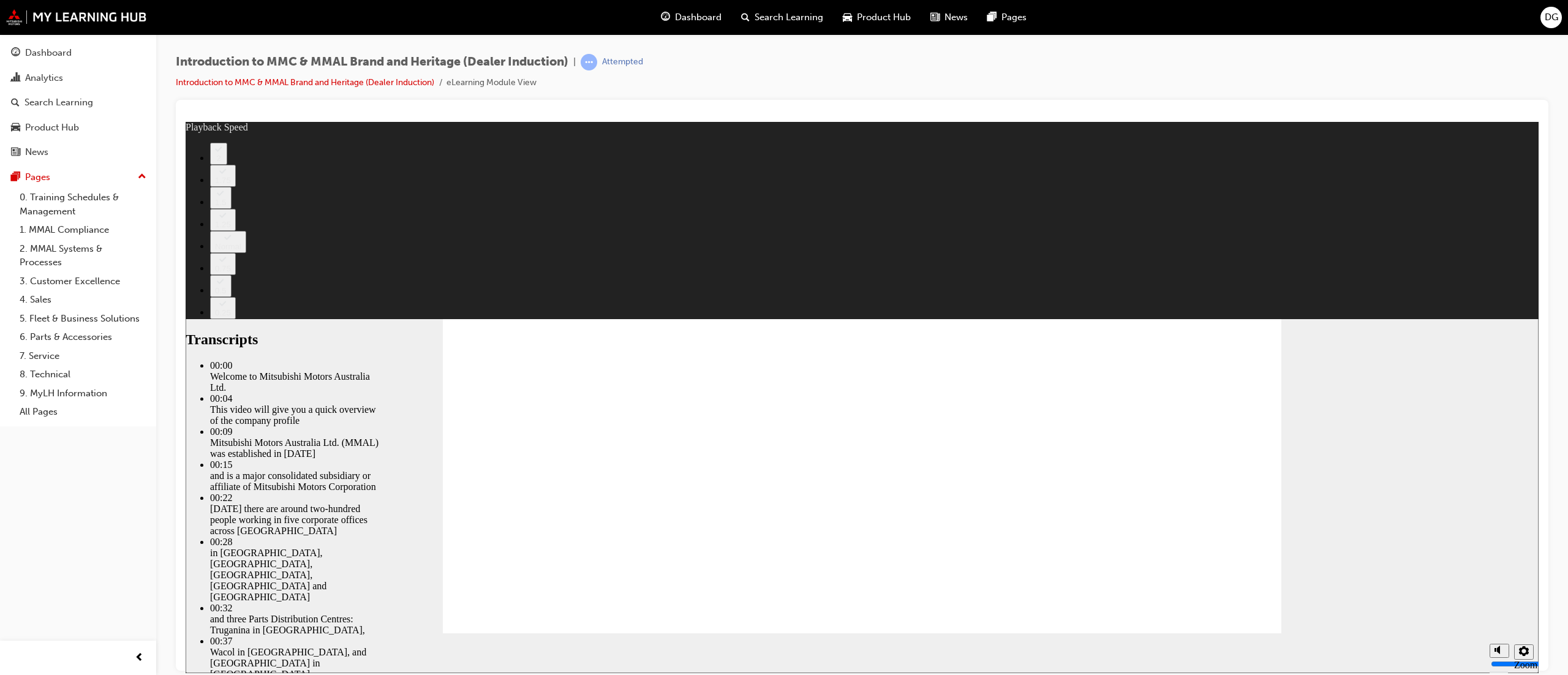
type input "0"
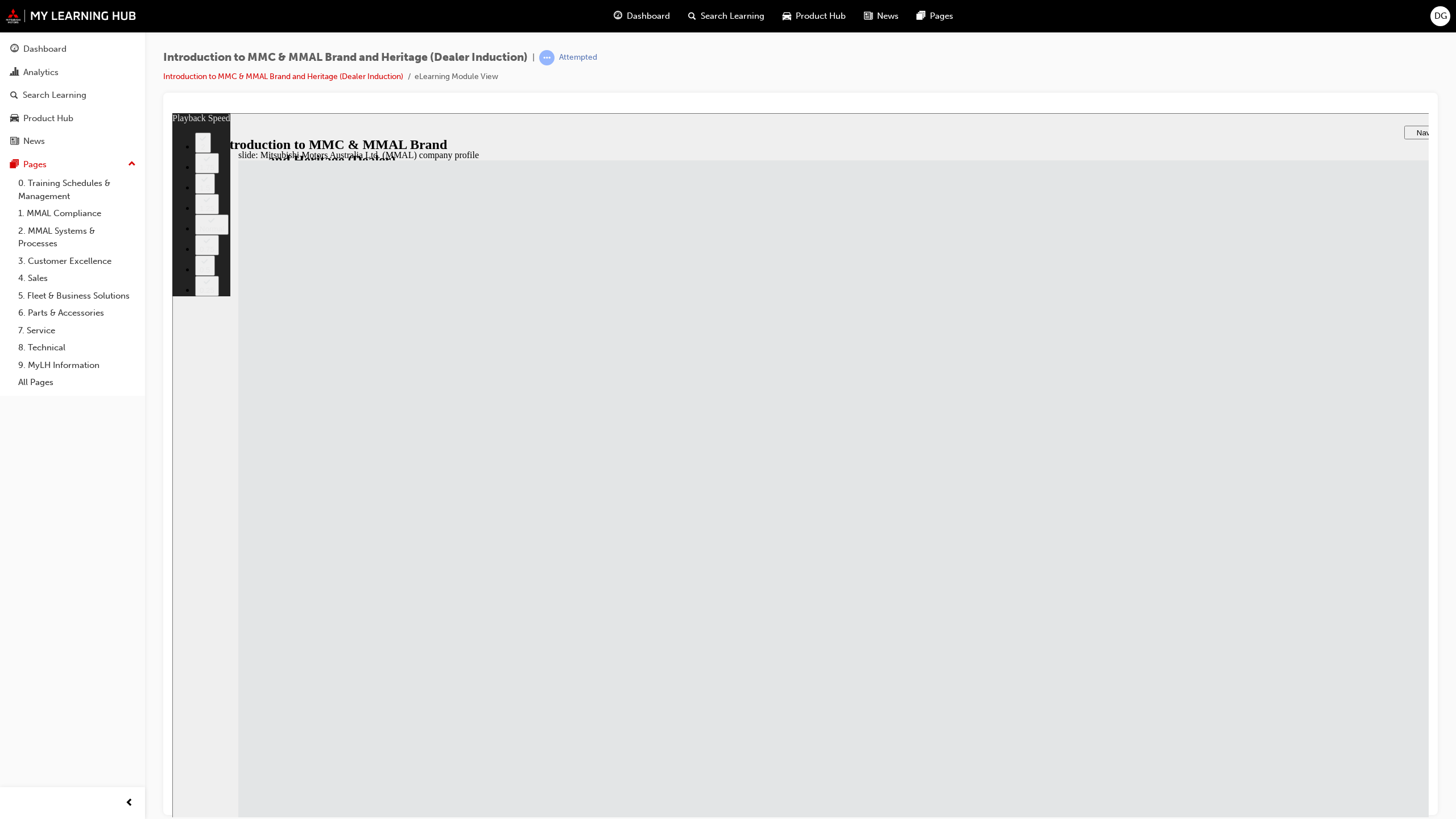
type input "11"
type input "8"
type input "11"
type input "8"
type input "11"
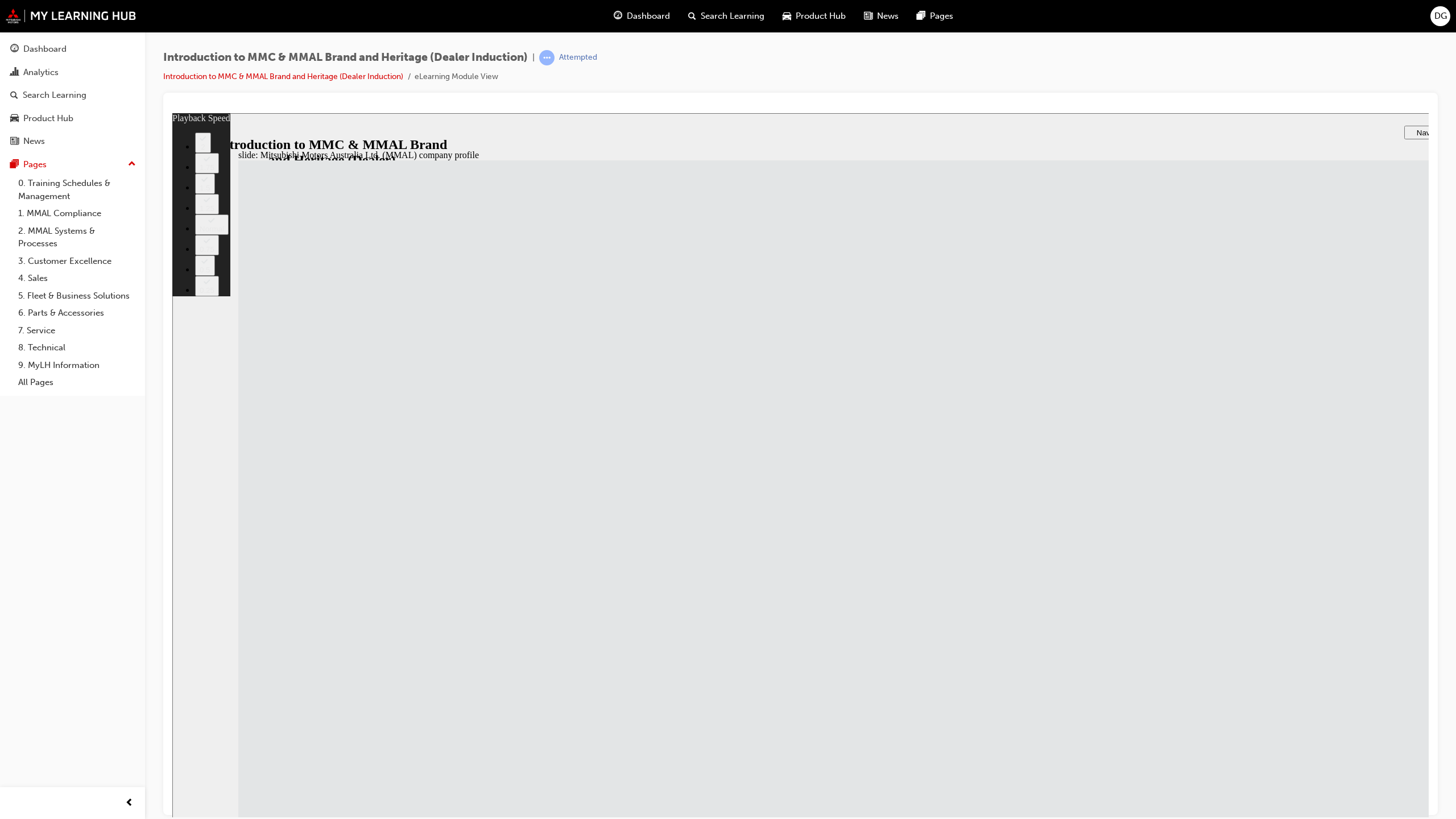
type input "8"
type input "11"
type input "8"
type input "11"
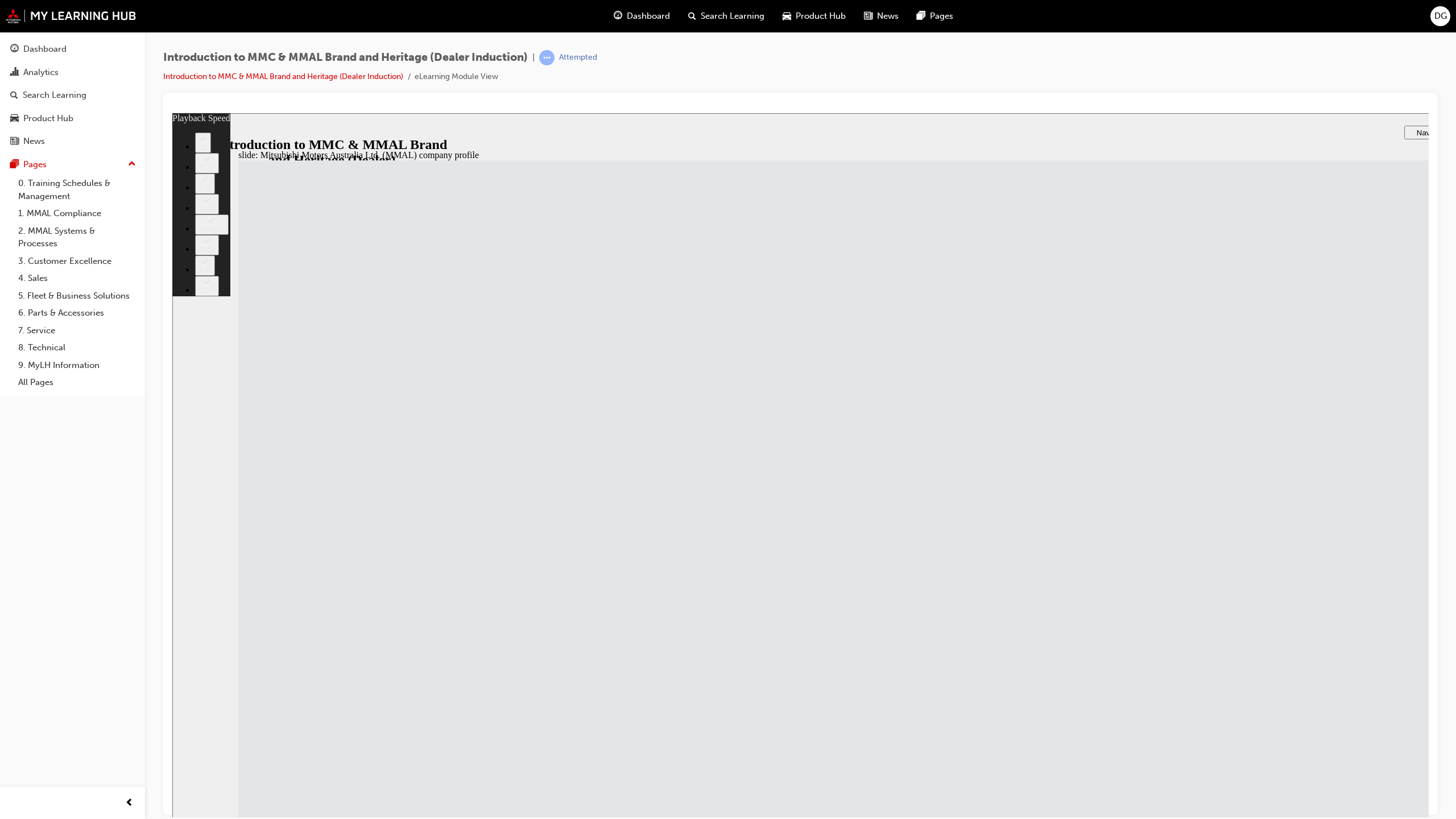
type input "8"
type input "11"
type input "8"
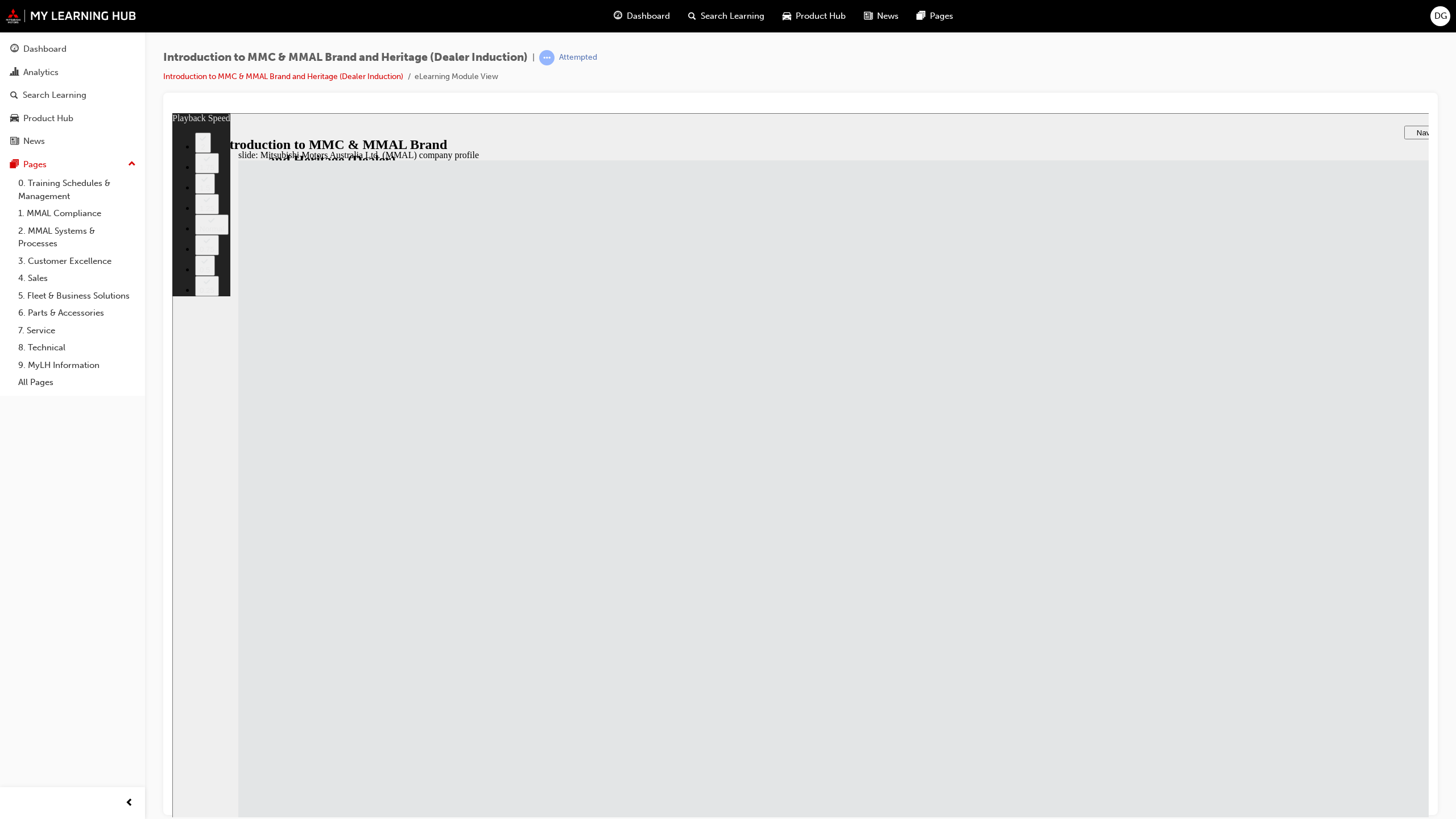
type input "11"
type input "9"
type input "11"
type input "9"
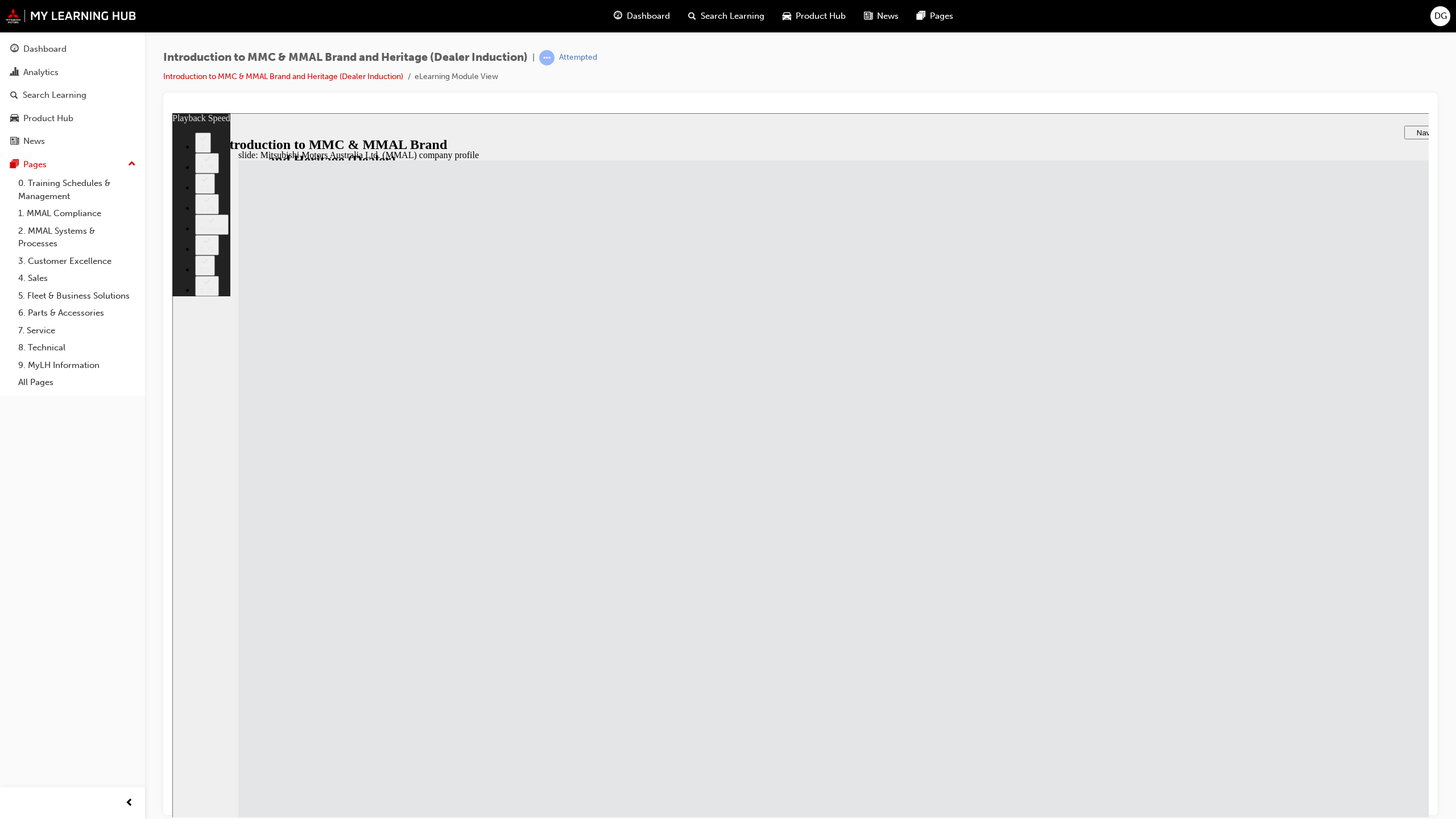
type input "11"
type input "9"
type input "10"
type input "11"
type input "10"
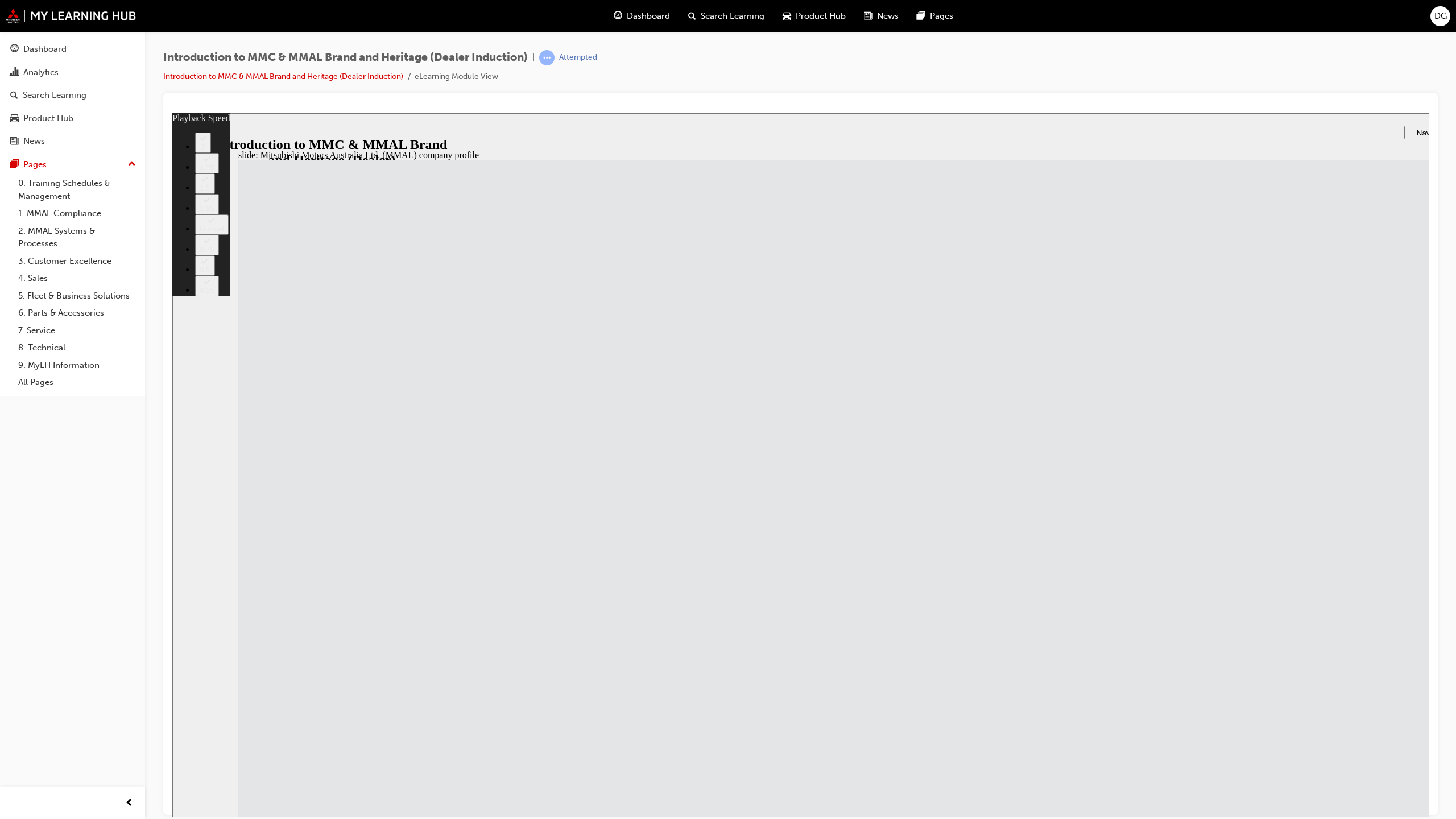
drag, startPoint x: 1475, startPoint y: 880, endPoint x: 1474, endPoint y: 849, distance: 31.0
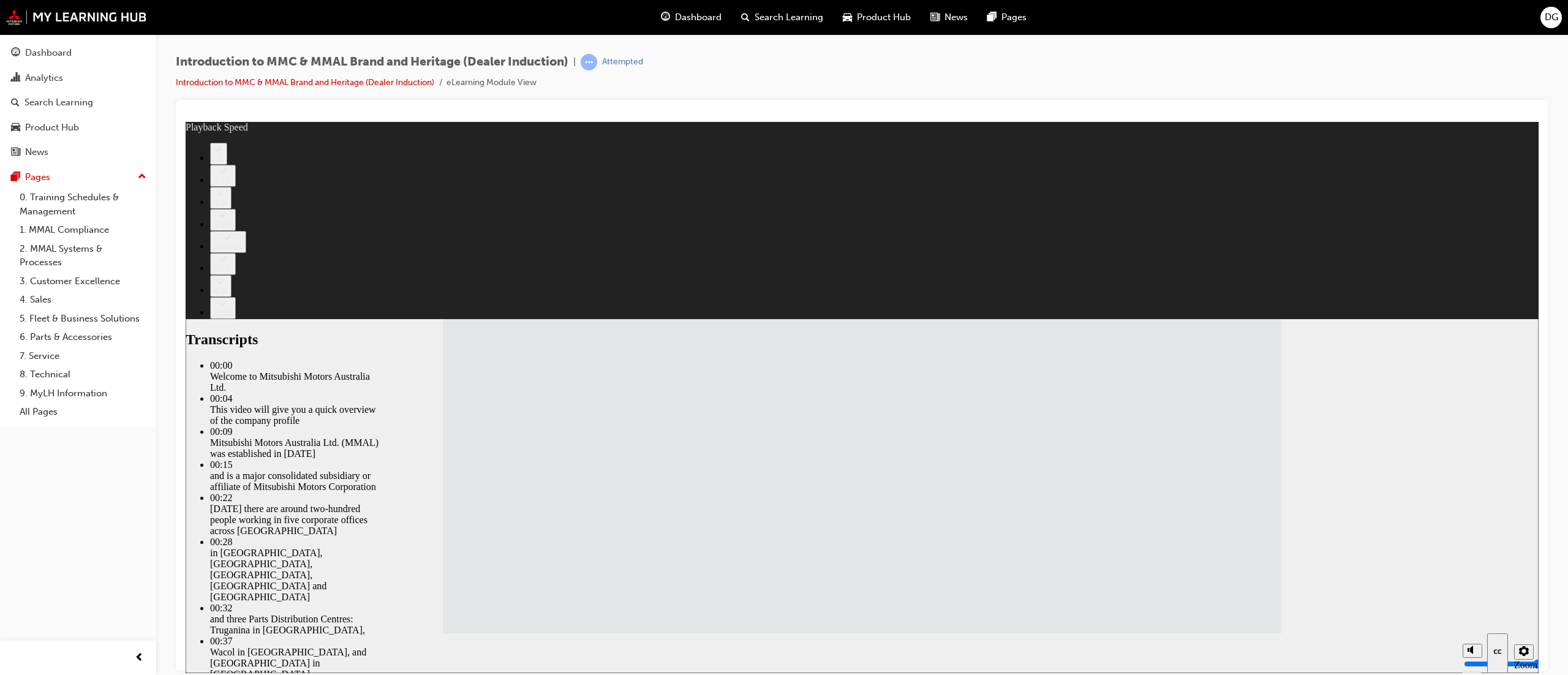
type input "112"
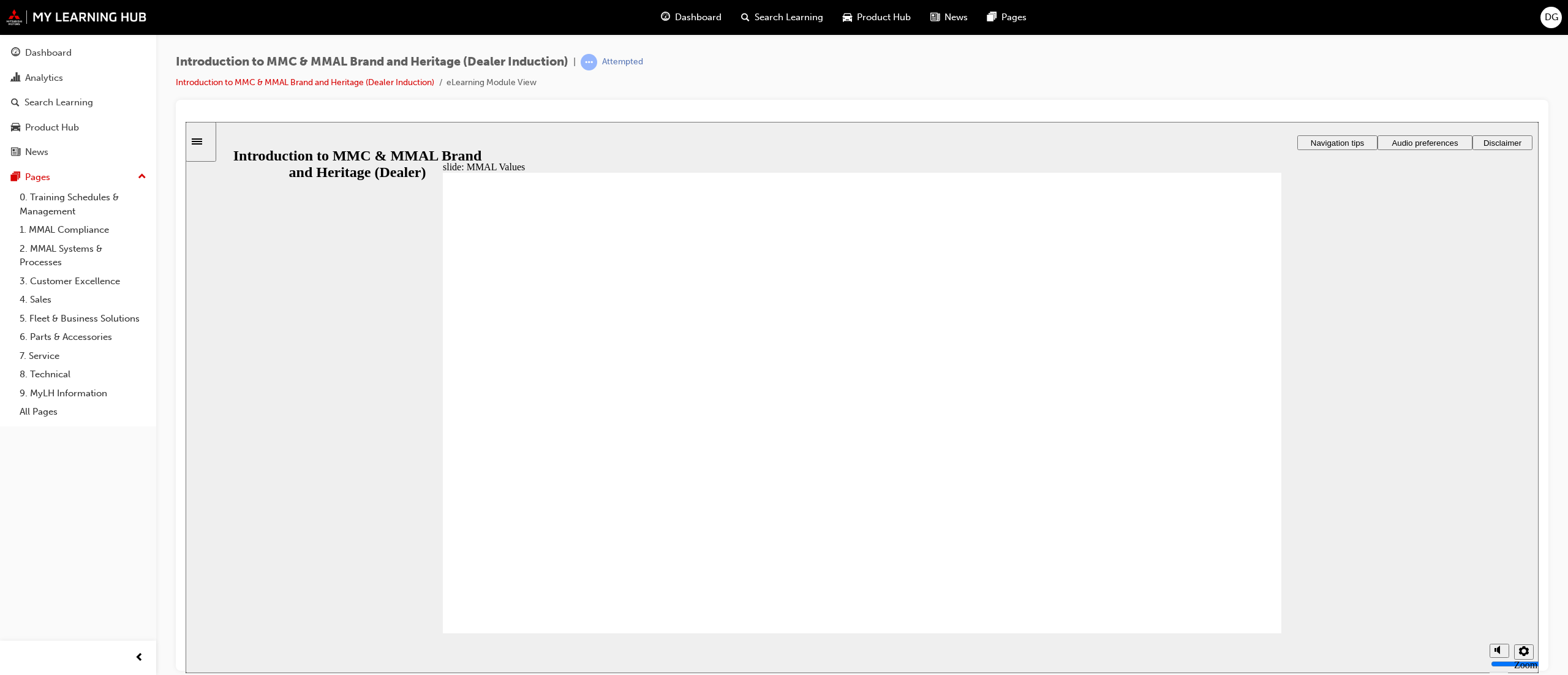
drag, startPoint x: 699, startPoint y: 377, endPoint x: 568, endPoint y: 434, distance: 142.9
drag, startPoint x: 928, startPoint y: 389, endPoint x: 669, endPoint y: 442, distance: 264.4
drag, startPoint x: 553, startPoint y: 378, endPoint x: 791, endPoint y: 433, distance: 244.3
drag, startPoint x: 1200, startPoint y: 384, endPoint x: 940, endPoint y: 433, distance: 264.6
drag, startPoint x: 839, startPoint y: 375, endPoint x: 1093, endPoint y: 430, distance: 259.9
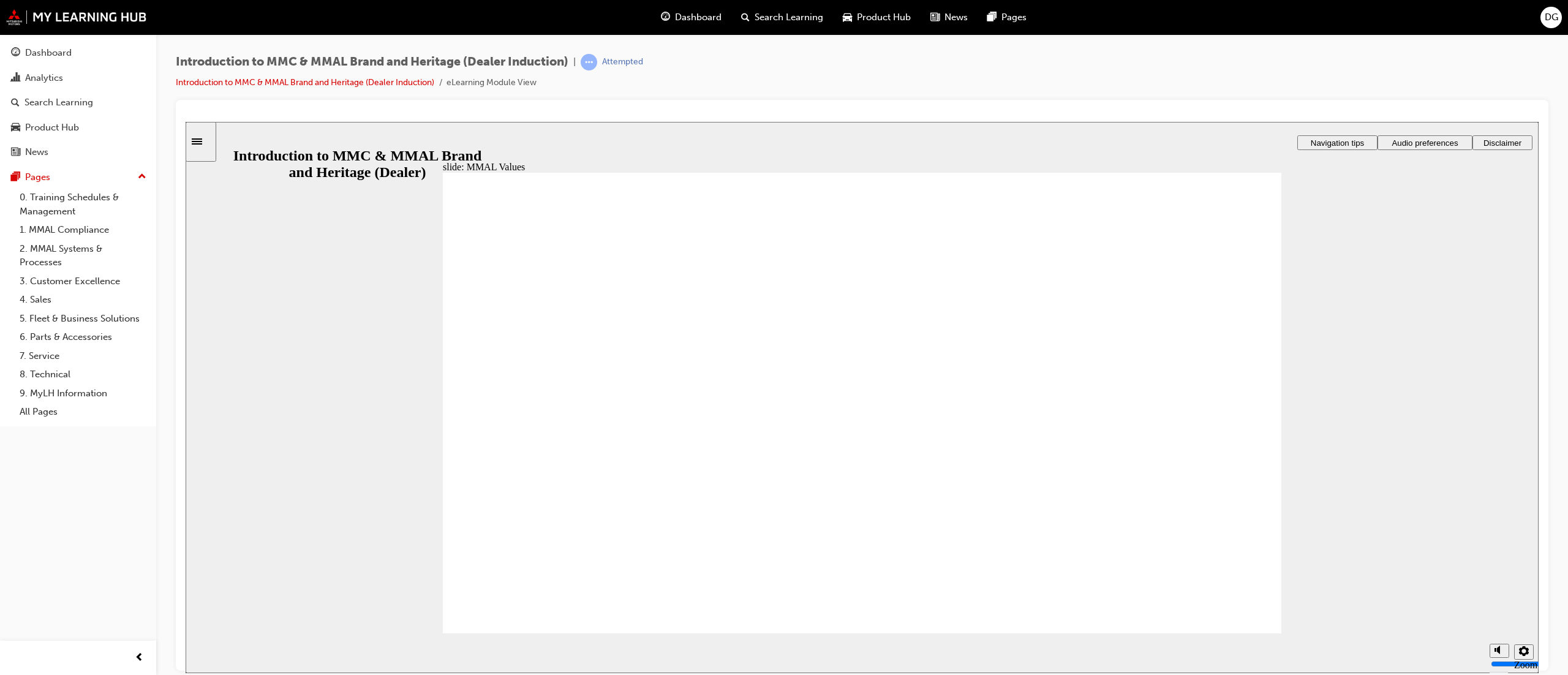
drag, startPoint x: 1096, startPoint y: 377, endPoint x: 1236, endPoint y: 430, distance: 149.7
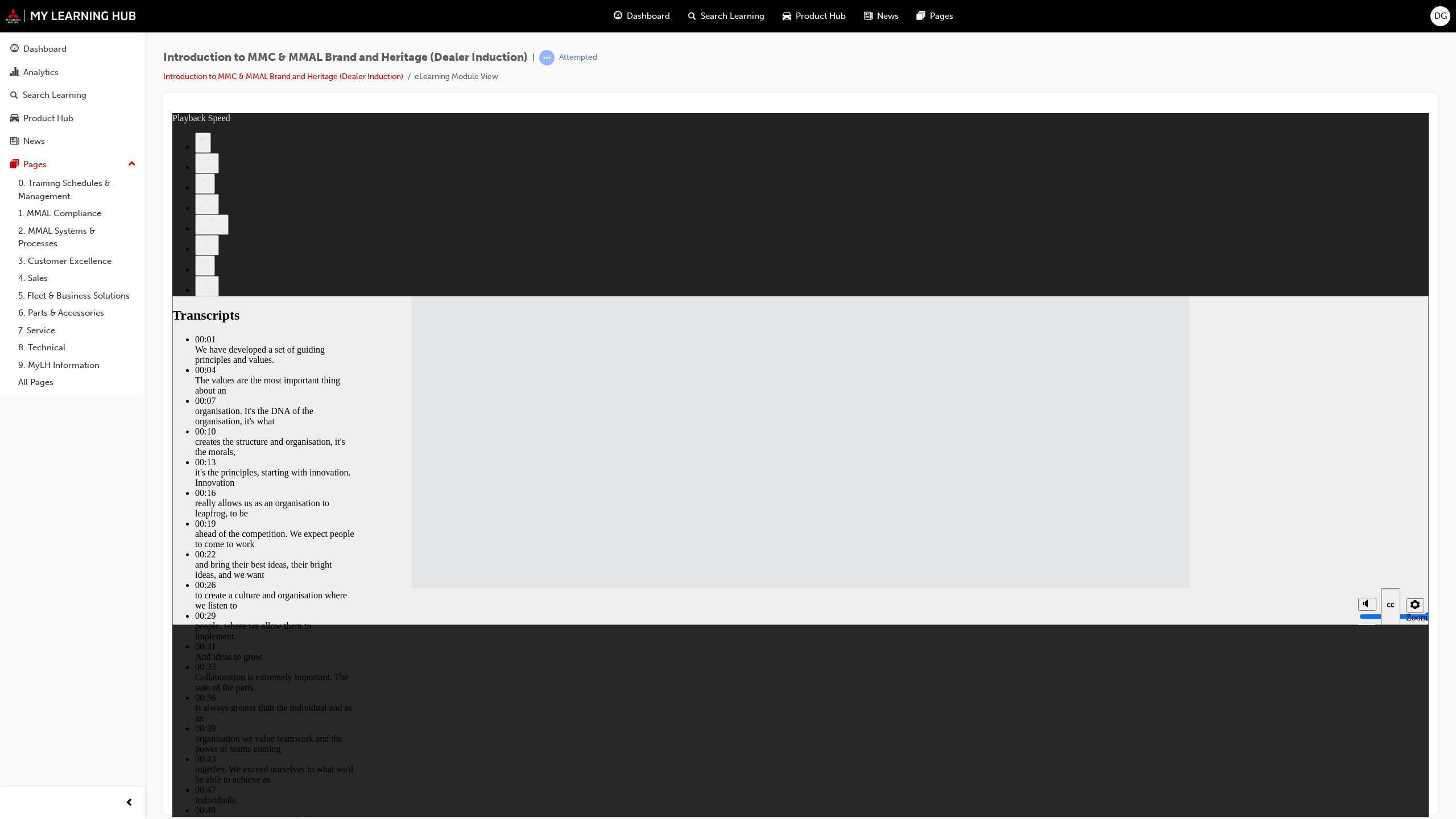
type input "120"
